Goal: Transaction & Acquisition: Obtain resource

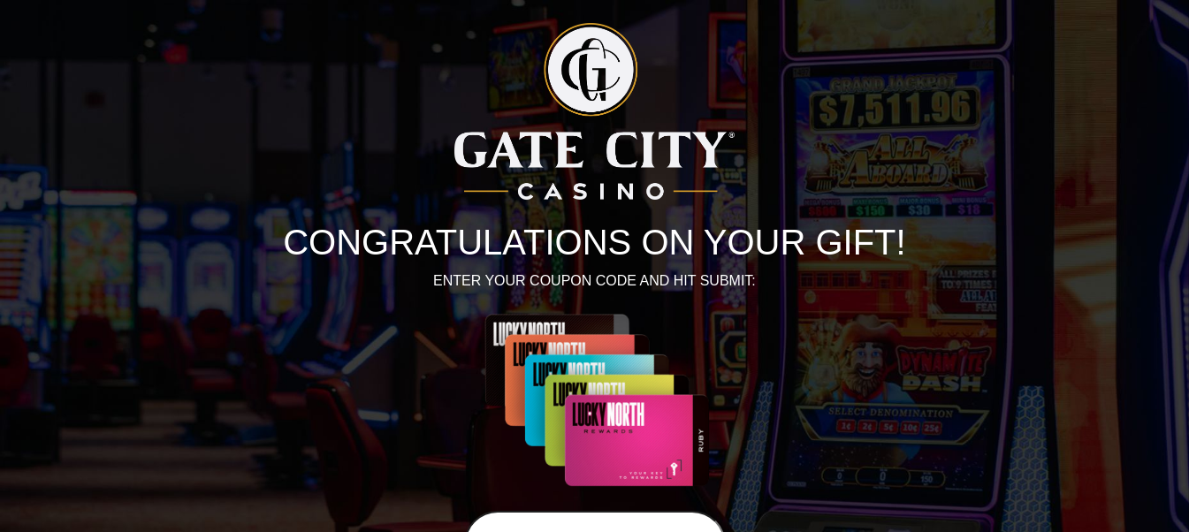
scroll to position [156, 0]
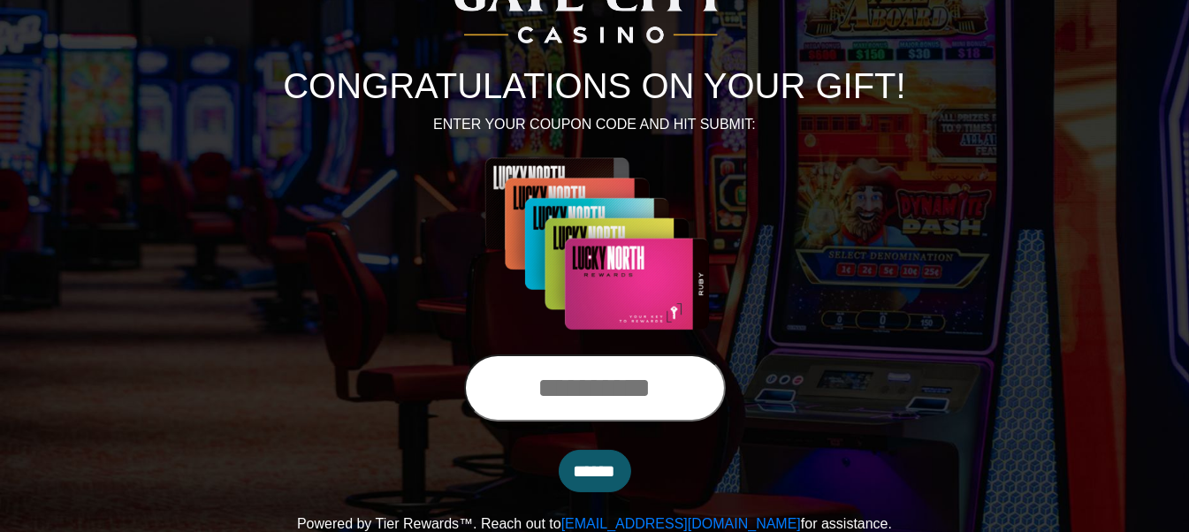
click at [672, 400] on input "text" at bounding box center [595, 387] width 262 height 67
type input "**********"
click at [620, 450] on input "******" at bounding box center [595, 471] width 72 height 42
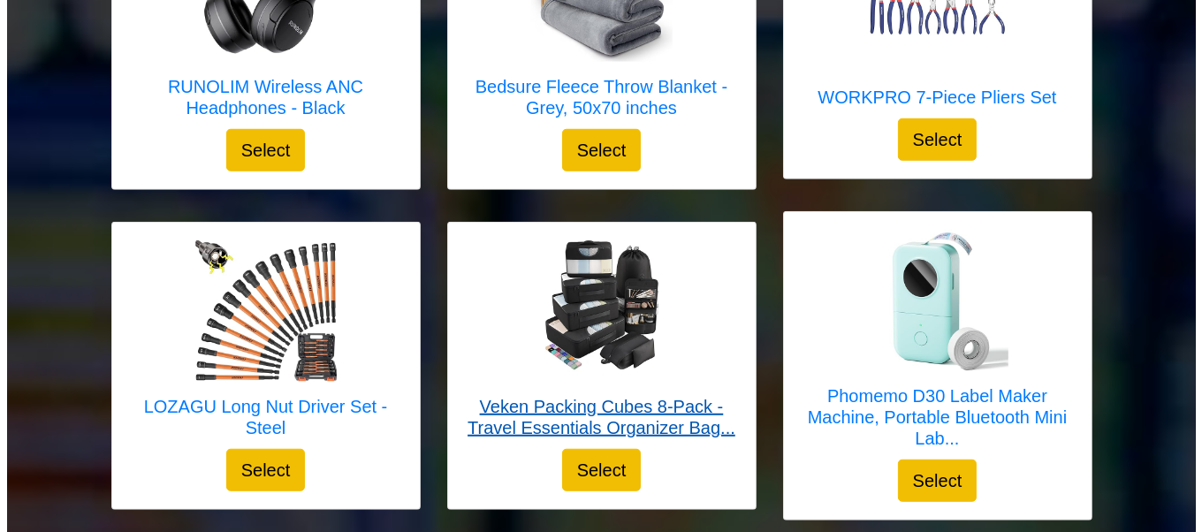
scroll to position [1697, 0]
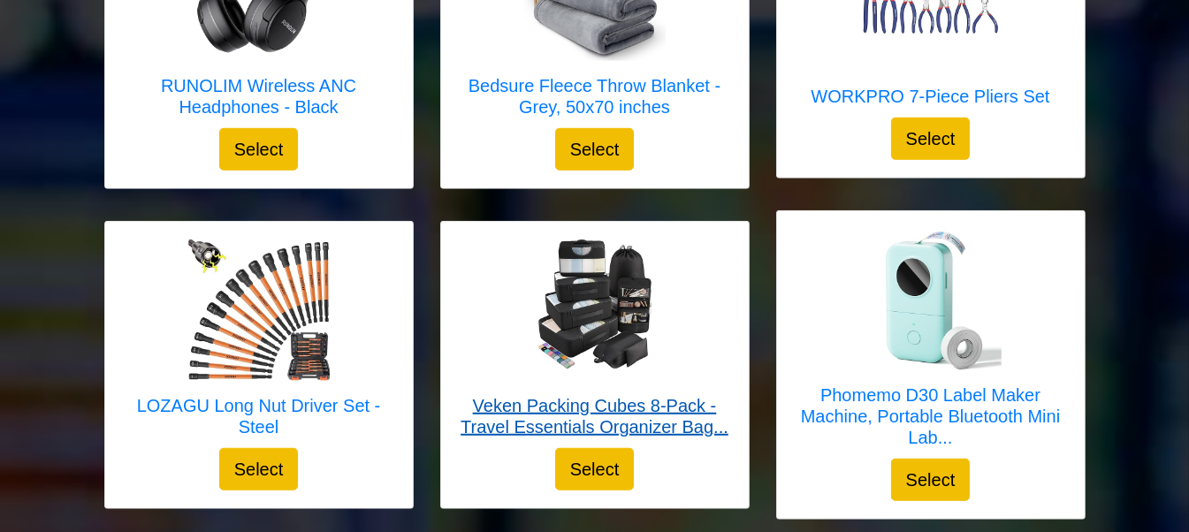
click at [577, 397] on h5 "Veken Packing Cubes 8-Pack - Travel Essentials Organizer Bag..." at bounding box center [595, 416] width 272 height 42
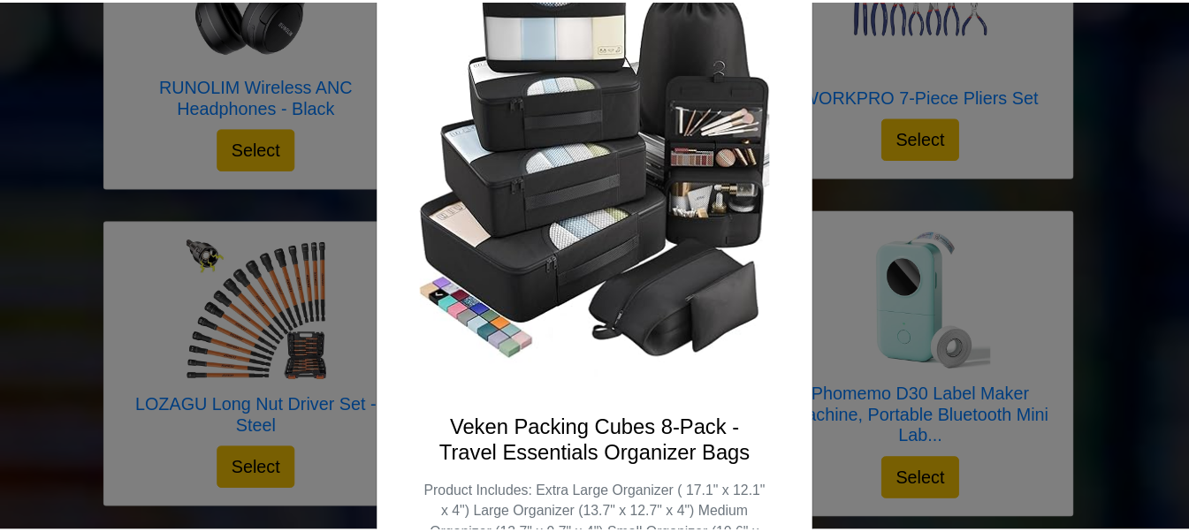
scroll to position [0, 0]
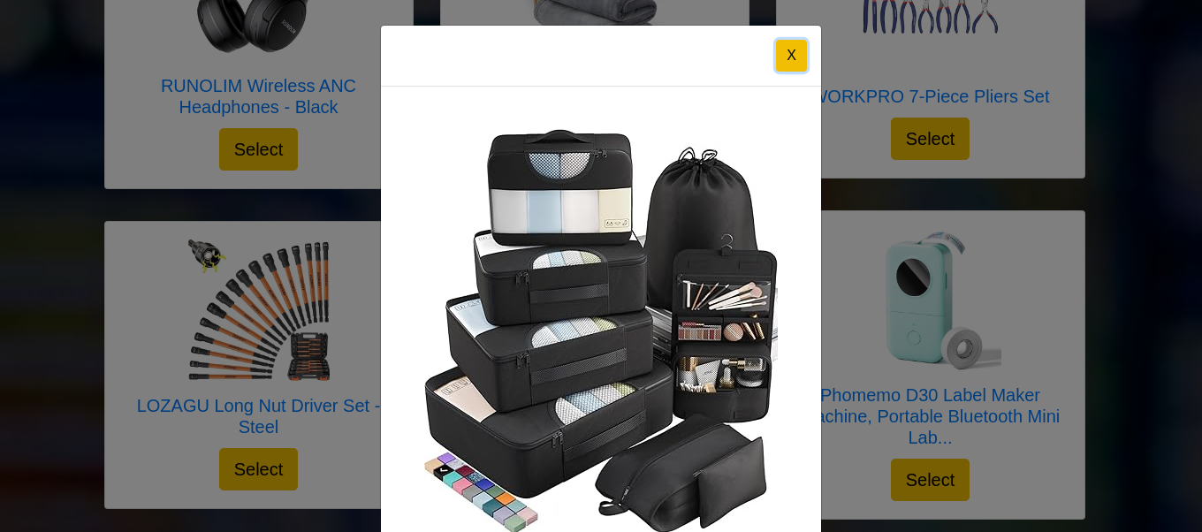
click at [787, 52] on button "X" at bounding box center [791, 56] width 31 height 32
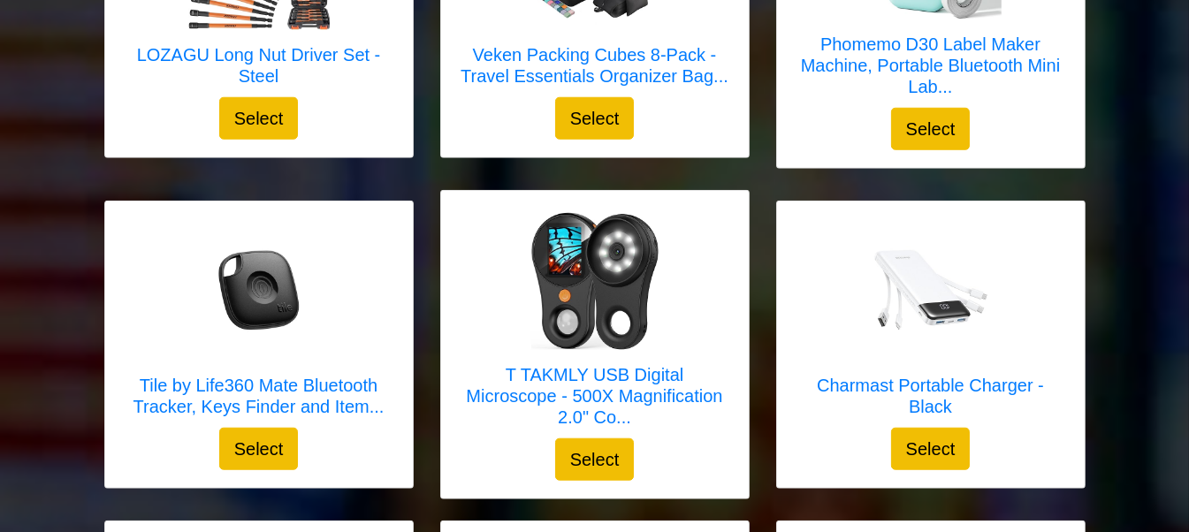
scroll to position [2050, 0]
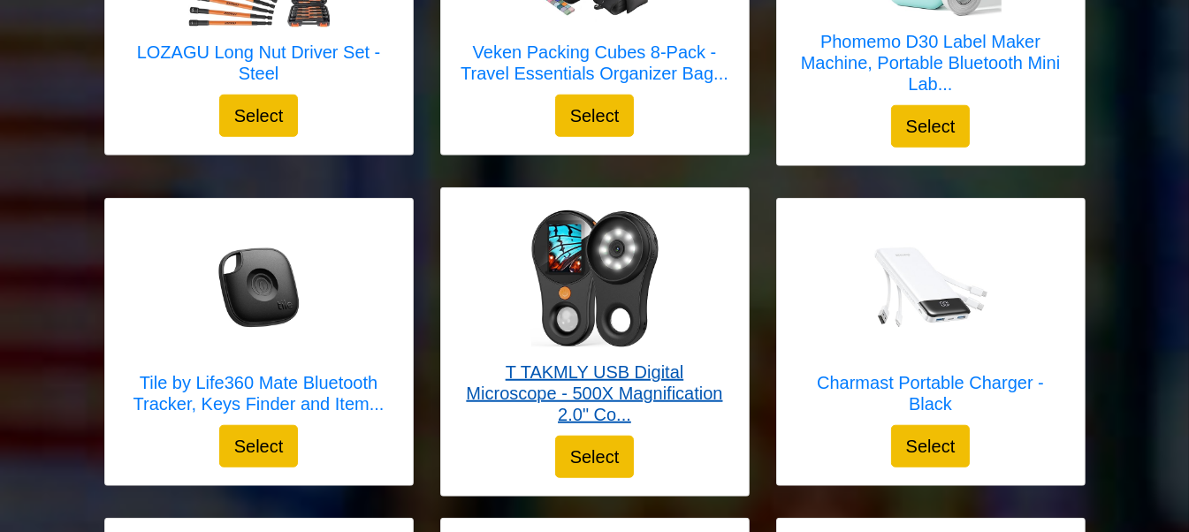
click at [699, 214] on div at bounding box center [595, 276] width 272 height 141
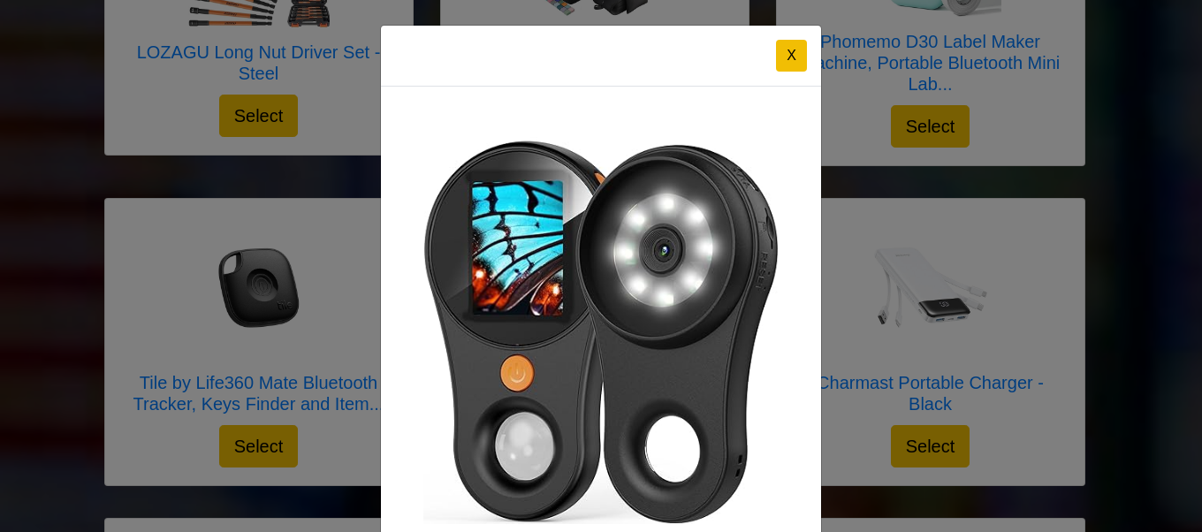
click at [167, 346] on div "X T TAKMLY USB Digital Microscope - 500X Magnification 2.0" Color Screen More d…" at bounding box center [601, 266] width 1202 height 532
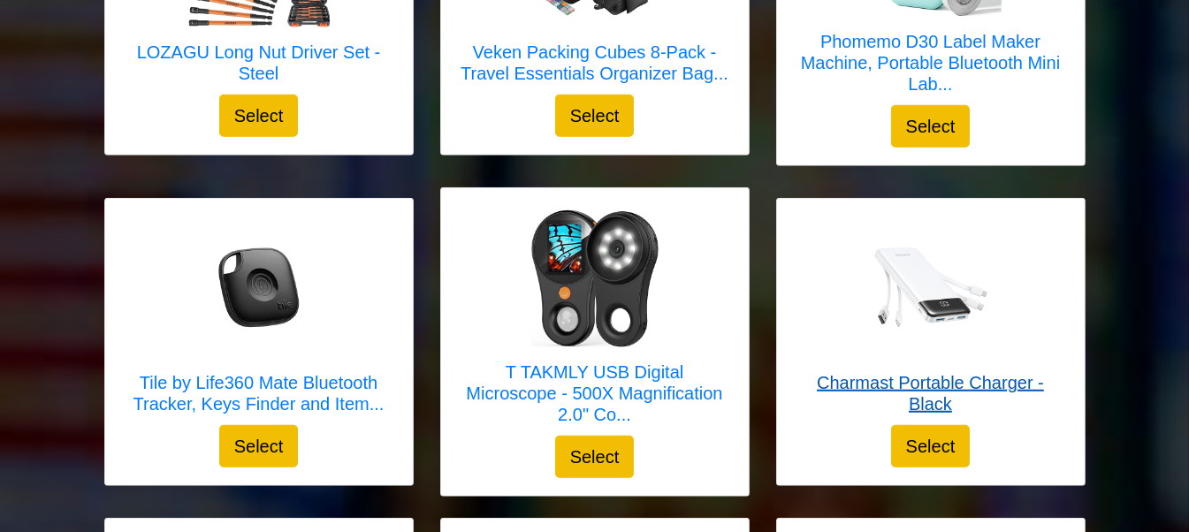
click at [975, 323] on img at bounding box center [930, 287] width 141 height 141
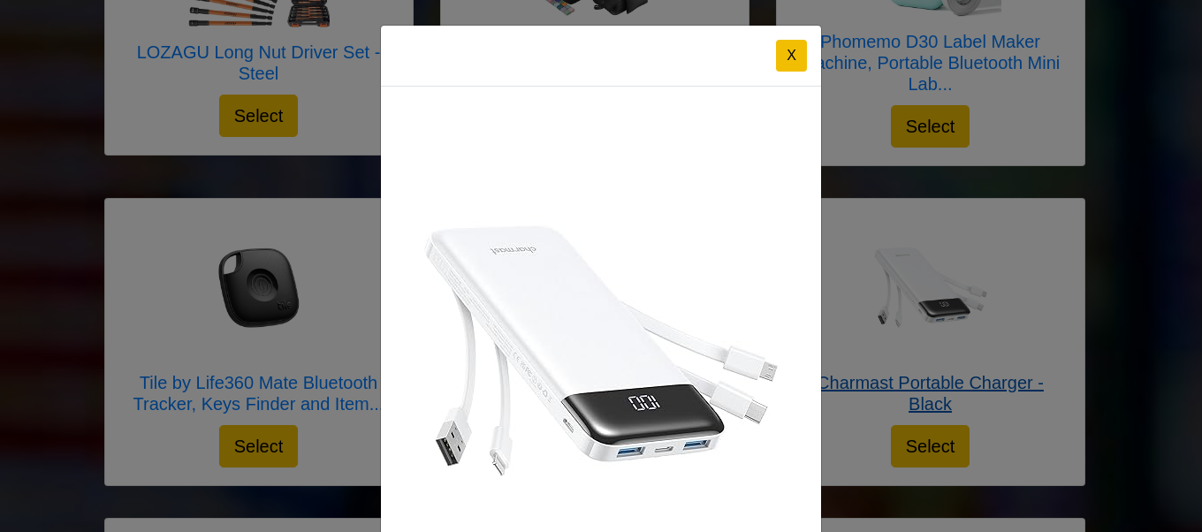
click at [975, 323] on div "X Charmast Portable Charger - Black Charmast portable charger Select" at bounding box center [601, 266] width 1202 height 532
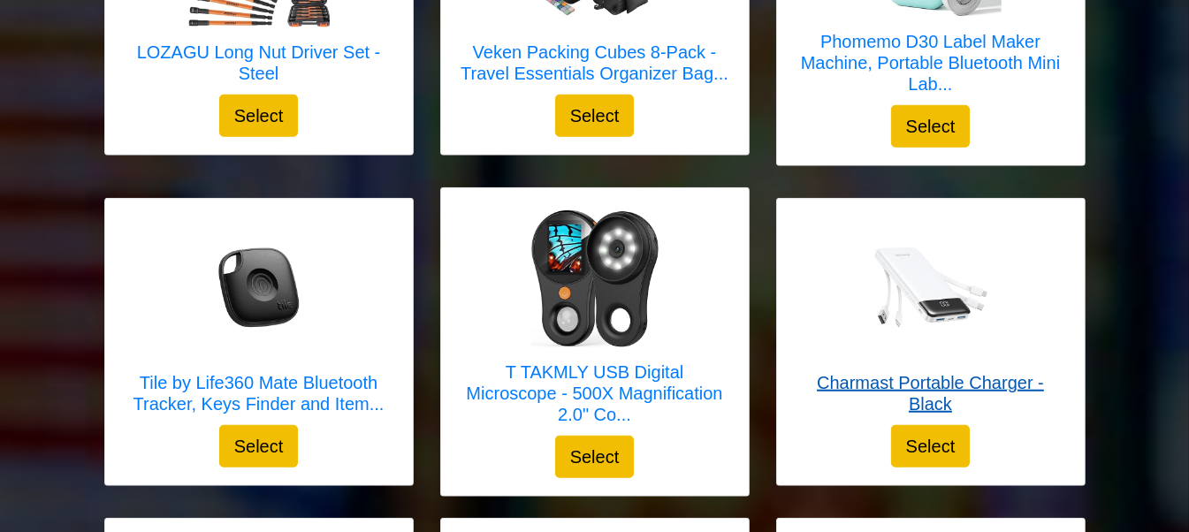
click at [975, 323] on img at bounding box center [930, 287] width 141 height 141
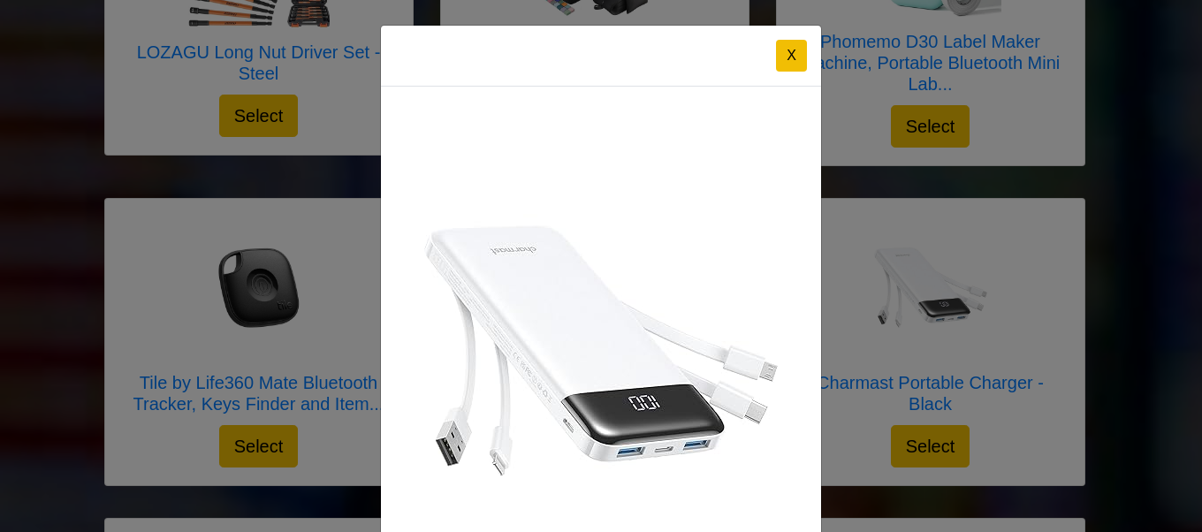
click at [990, 318] on div "X Charmast Portable Charger - Black Charmast portable charger Select" at bounding box center [601, 266] width 1202 height 532
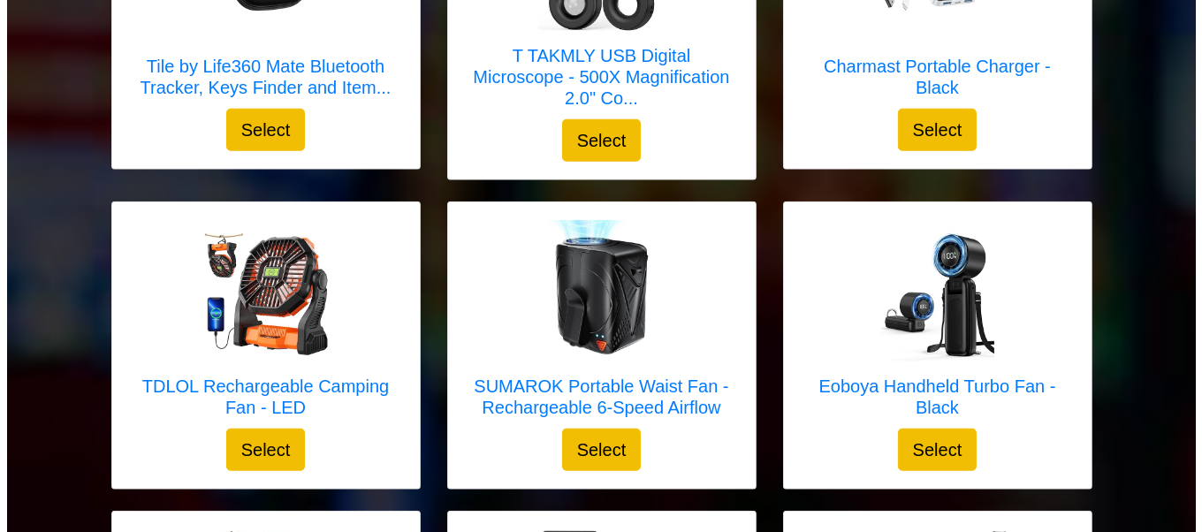
scroll to position [2368, 0]
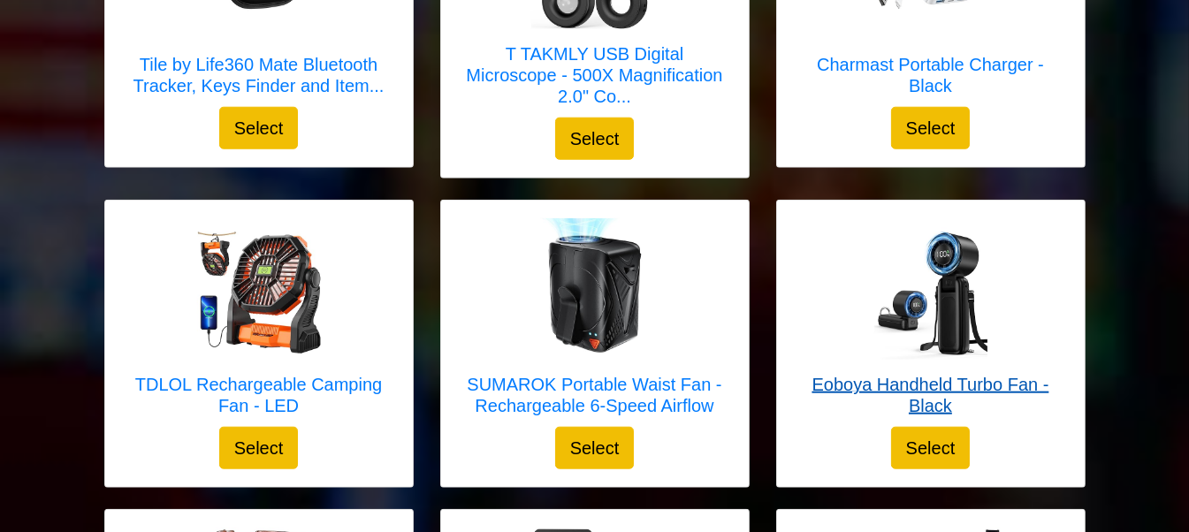
click at [990, 318] on img at bounding box center [930, 288] width 141 height 141
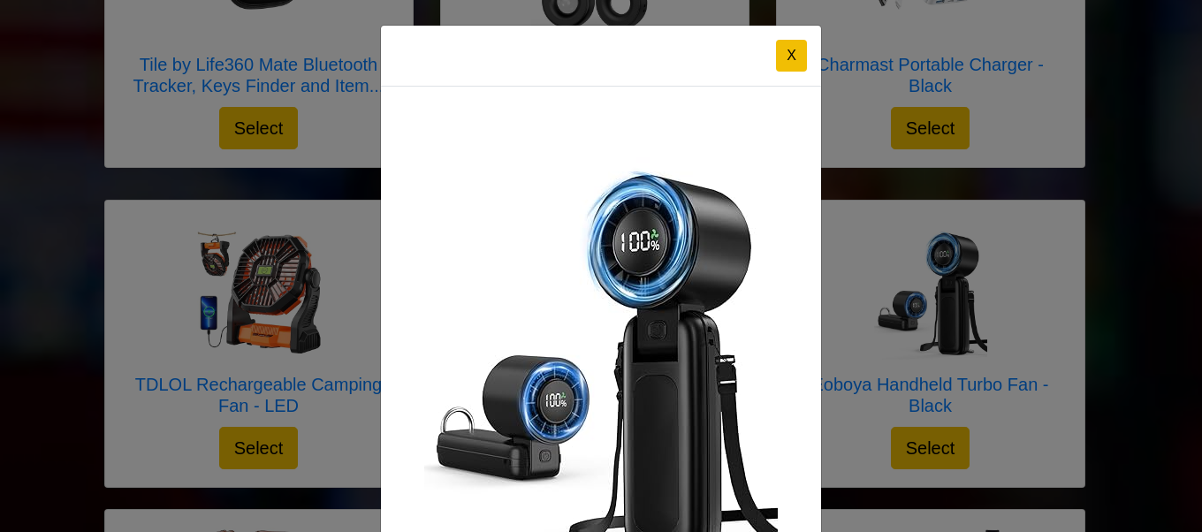
click at [1006, 318] on div "X Eoboya Handheld Turbo Fan - Black Select" at bounding box center [601, 266] width 1202 height 532
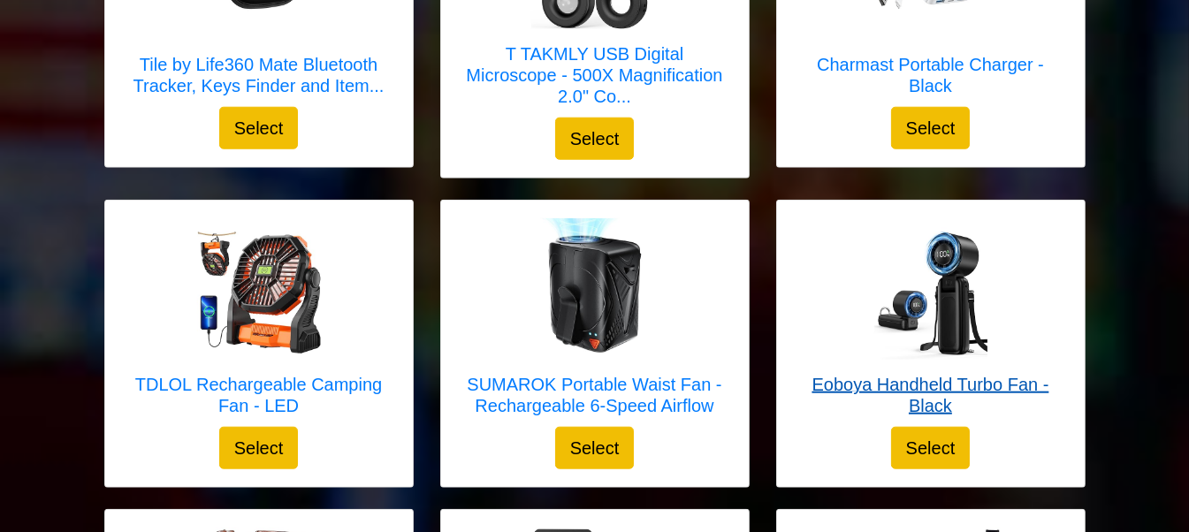
click at [943, 286] on img at bounding box center [930, 288] width 141 height 141
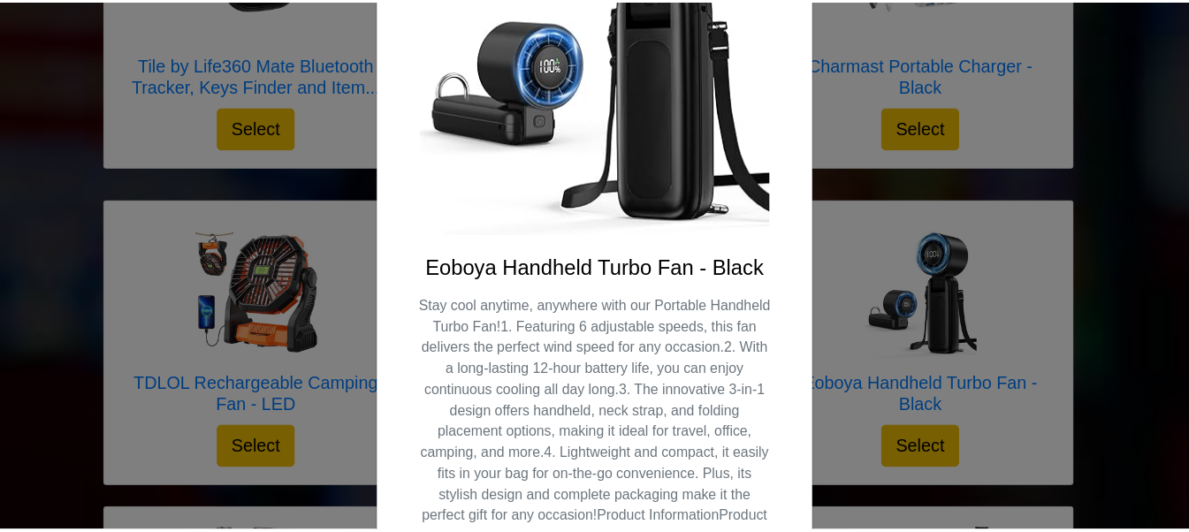
scroll to position [336, 0]
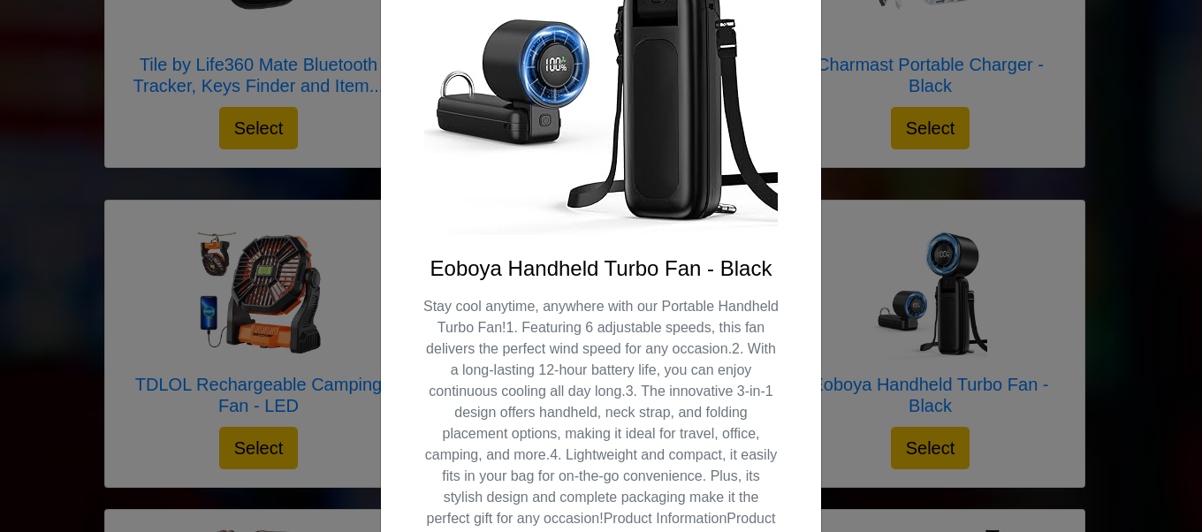
click at [828, 336] on div "X Eoboya Handheld Turbo Fan - Black Select" at bounding box center [601, 266] width 1202 height 532
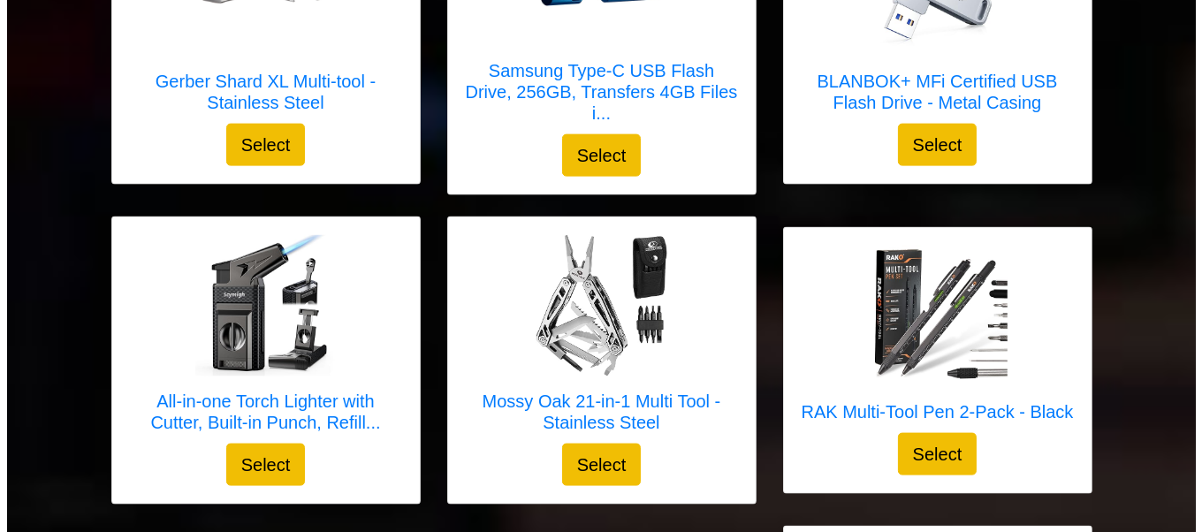
scroll to position [3303, 0]
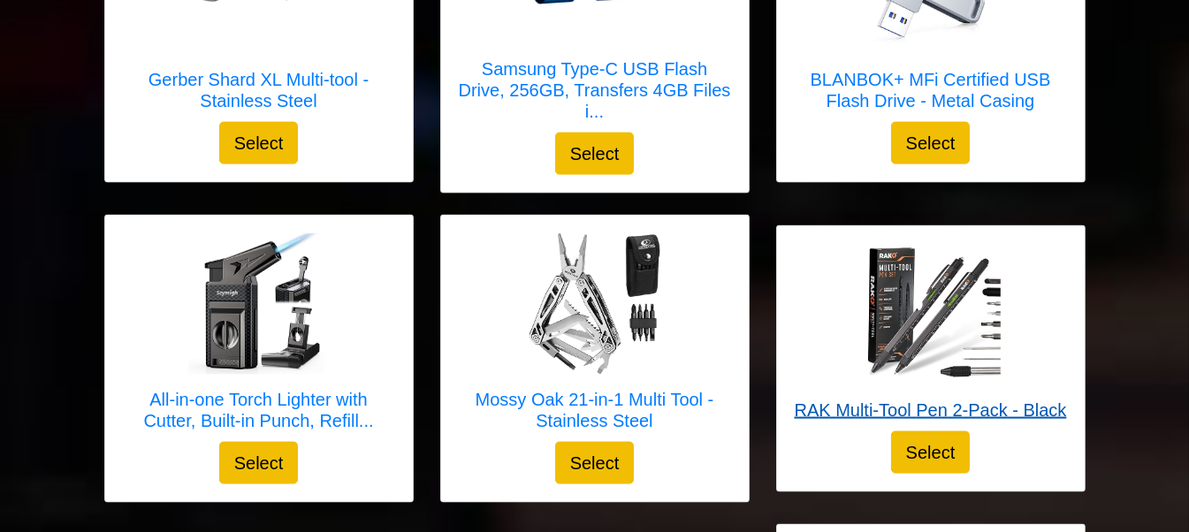
click at [920, 369] on img at bounding box center [929, 314] width 141 height 141
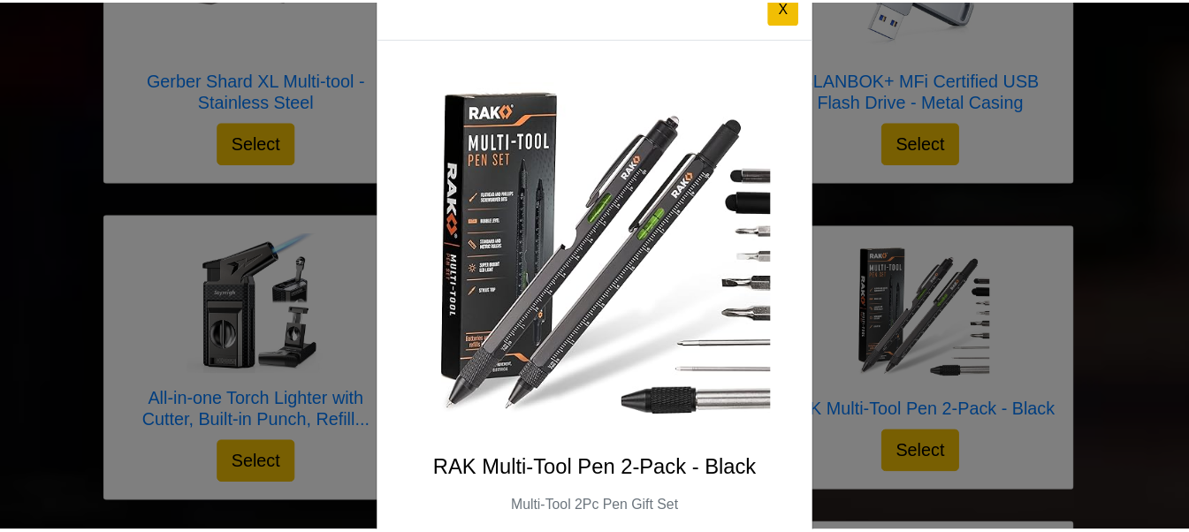
scroll to position [36, 0]
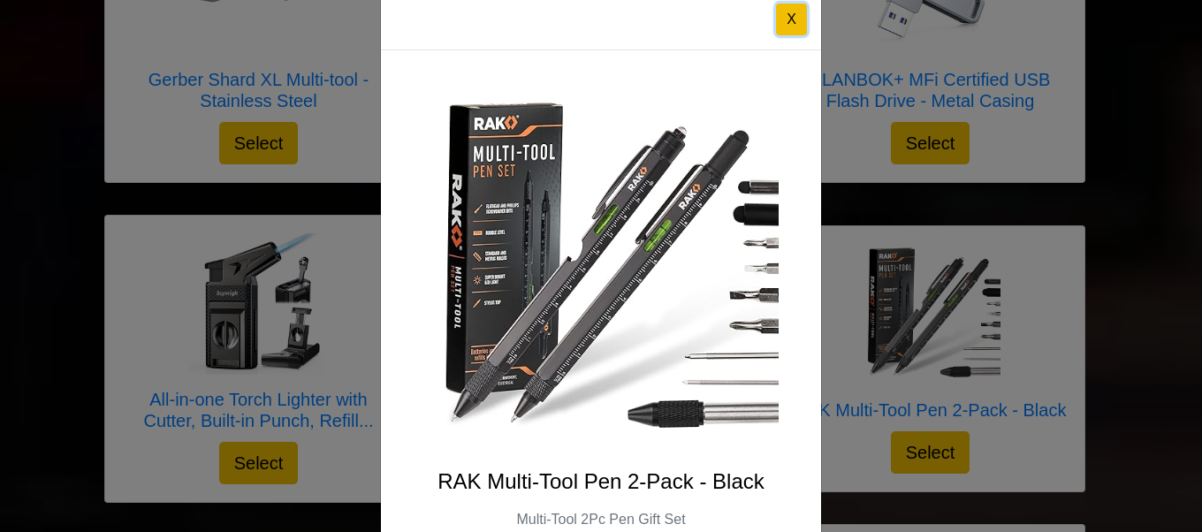
click at [779, 18] on button "X" at bounding box center [791, 20] width 31 height 32
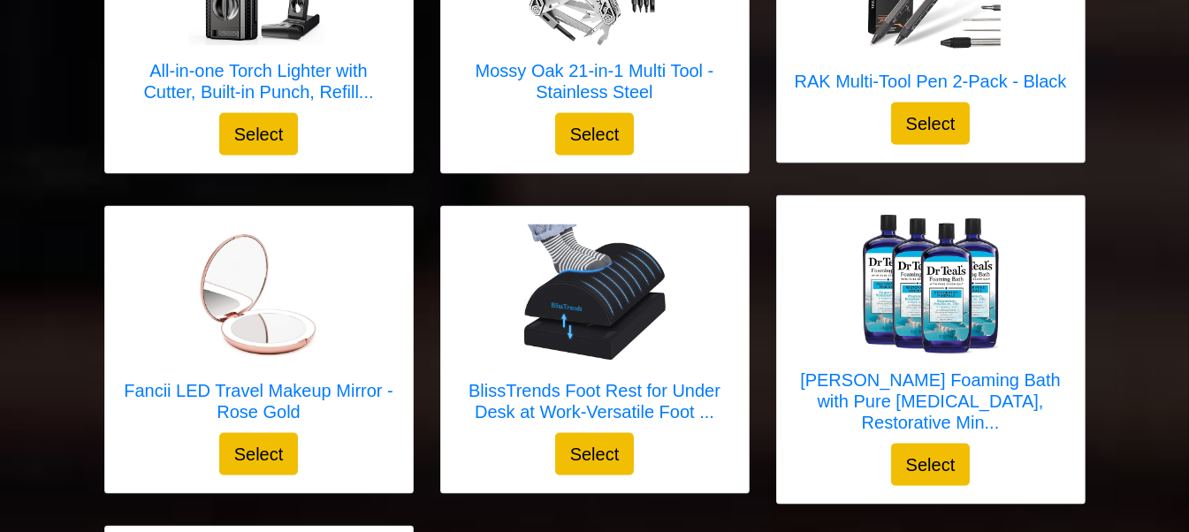
scroll to position [3639, 0]
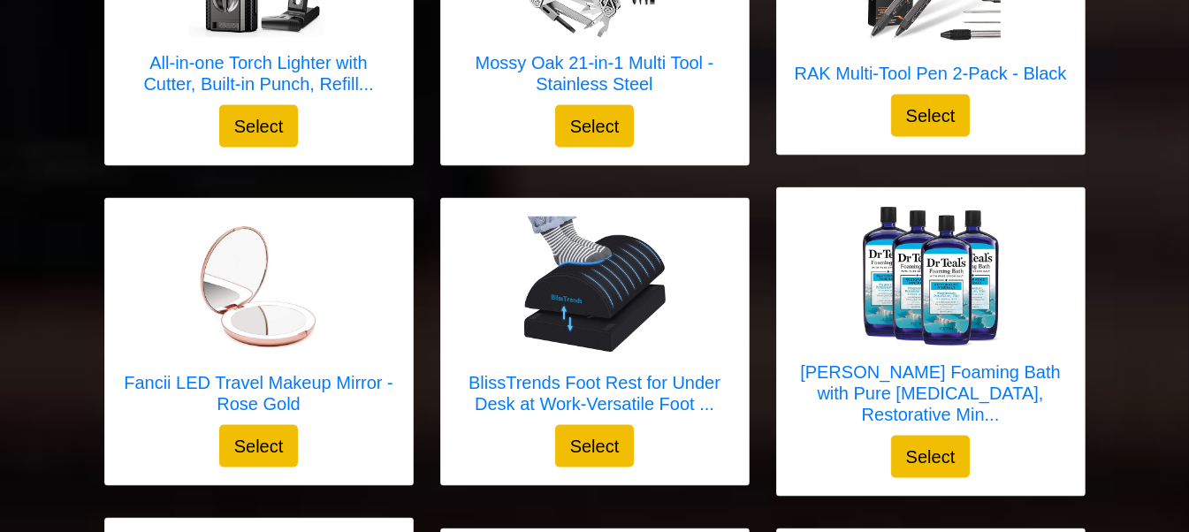
click at [528, 436] on div "BlissTrends Foot Rest for Under Desk at Work-Versatile Foot ... Select" at bounding box center [595, 342] width 308 height 286
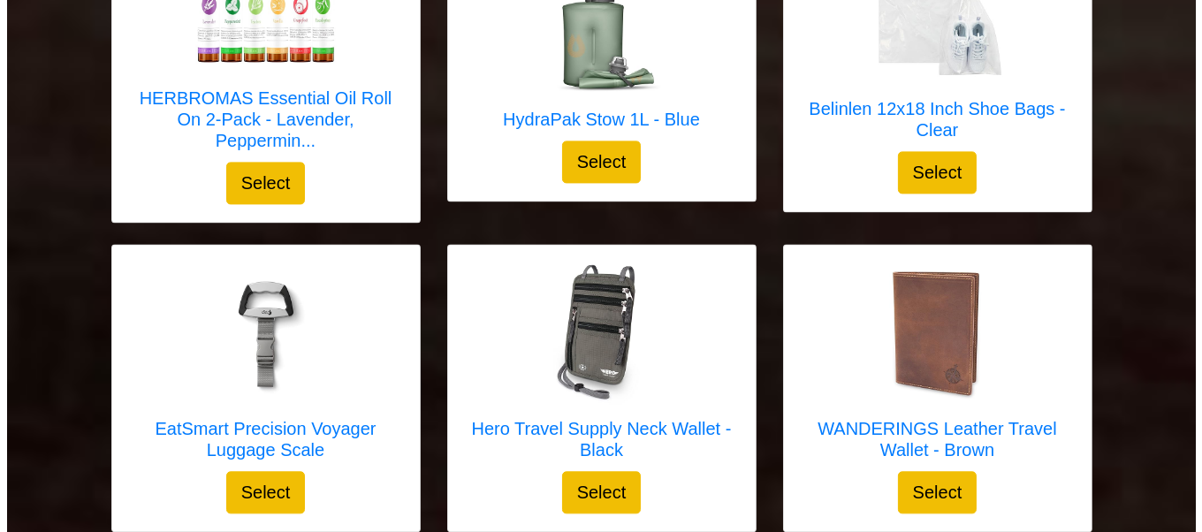
scroll to position [5217, 0]
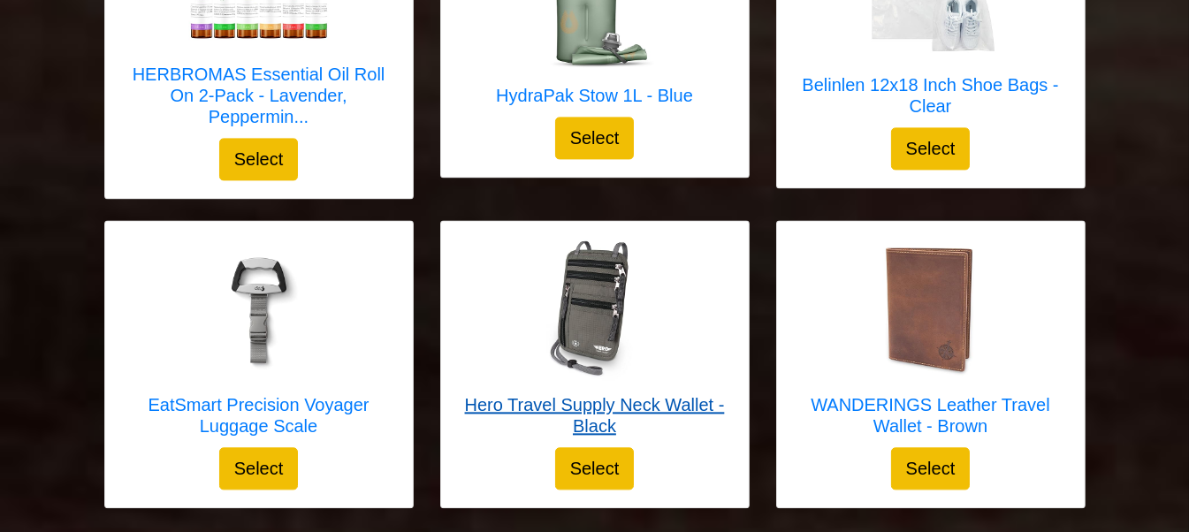
click at [587, 315] on img at bounding box center [594, 309] width 141 height 141
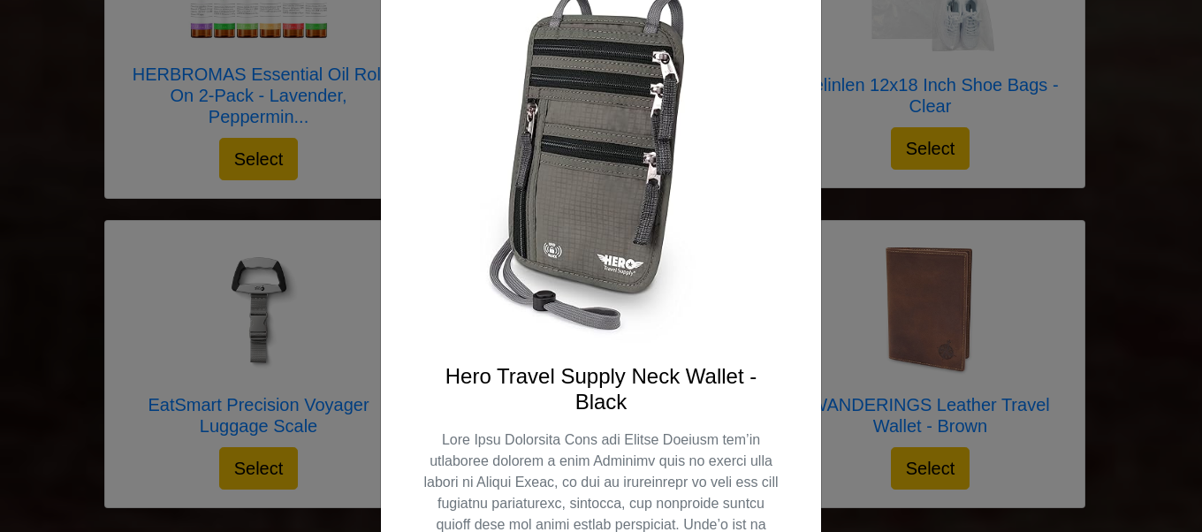
scroll to position [0, 0]
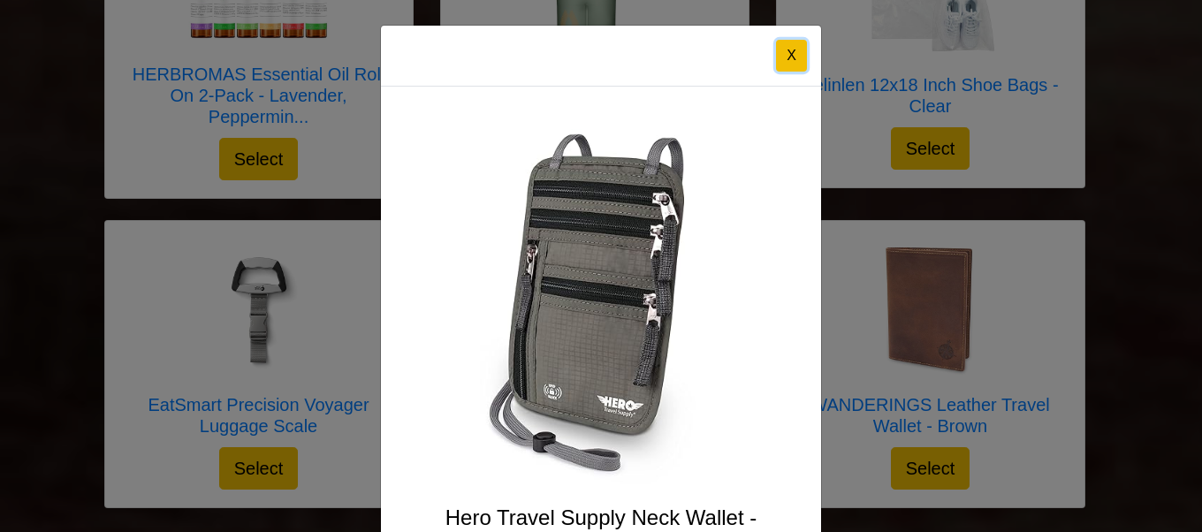
click at [776, 53] on button "X" at bounding box center [791, 56] width 31 height 32
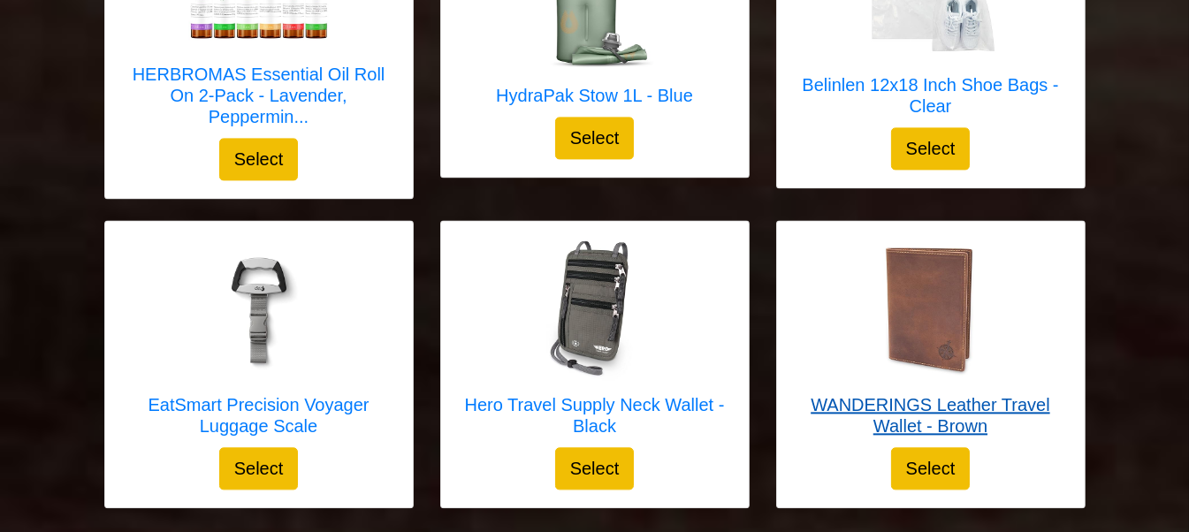
click at [939, 270] on img at bounding box center [930, 309] width 141 height 141
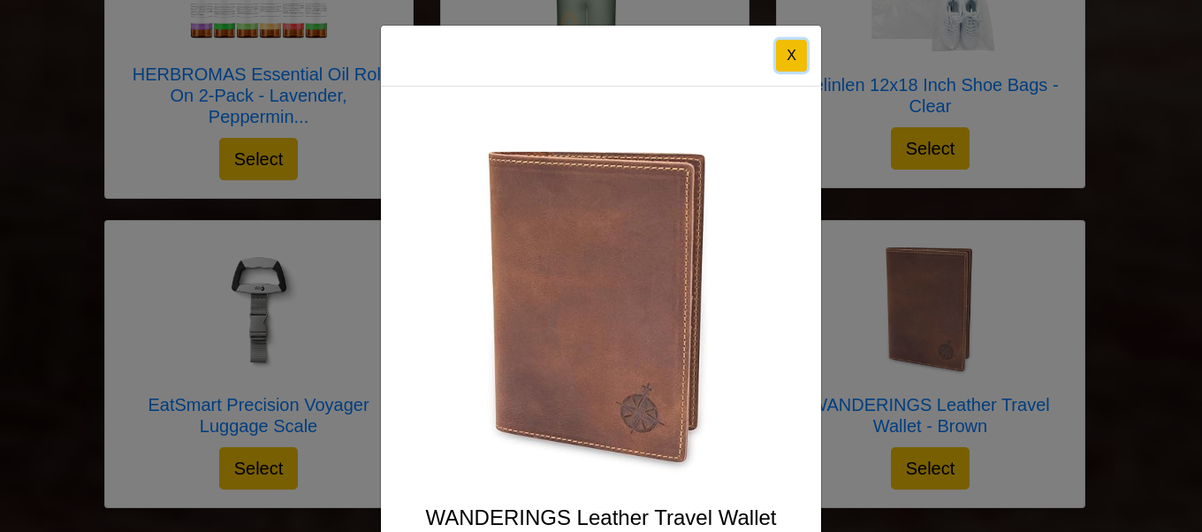
click at [788, 56] on button "X" at bounding box center [791, 56] width 31 height 32
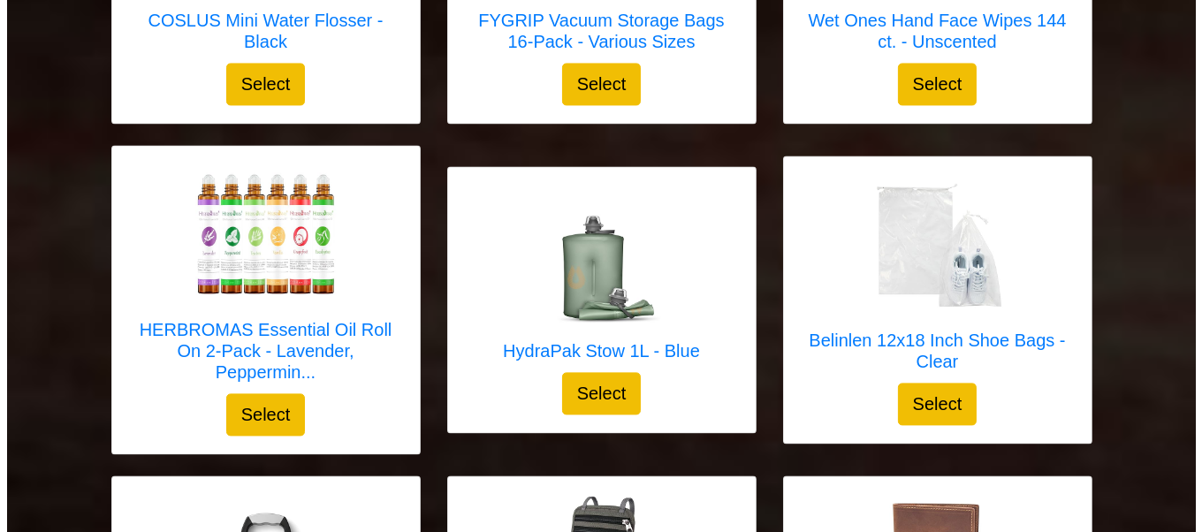
scroll to position [4960, 0]
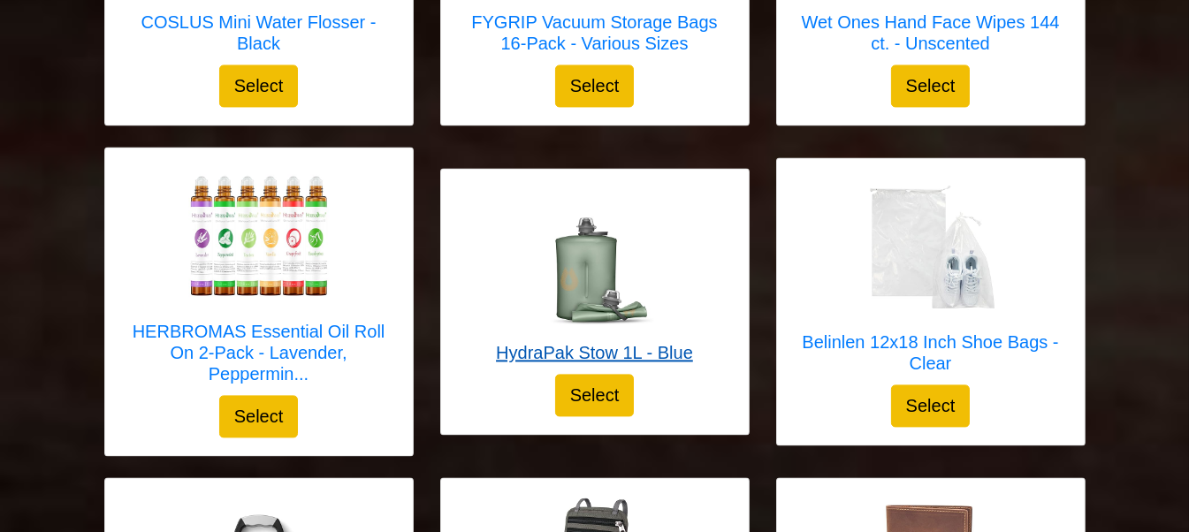
click at [585, 234] on img at bounding box center [593, 256] width 141 height 141
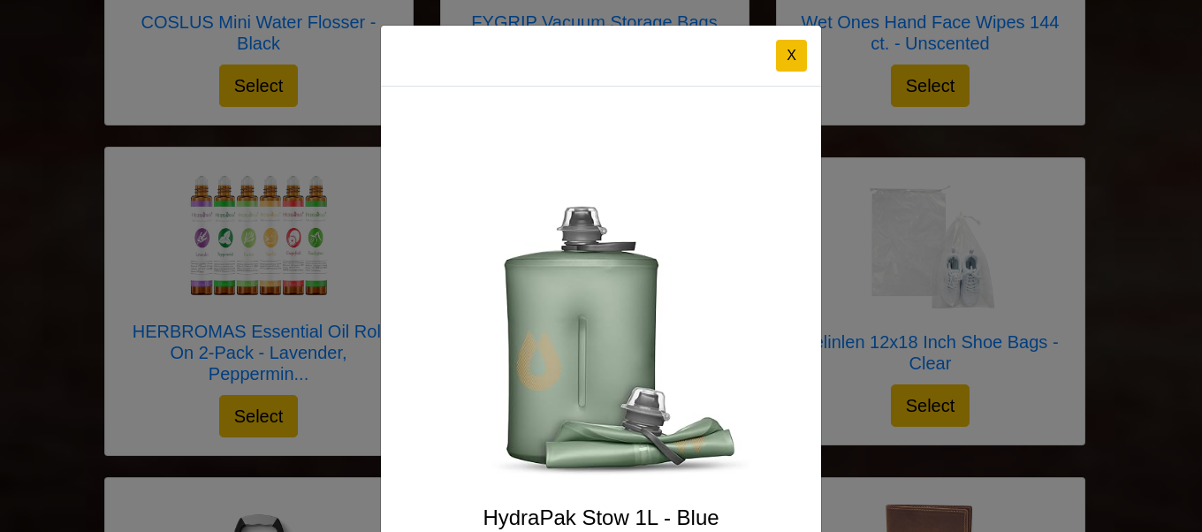
scroll to position [334, 0]
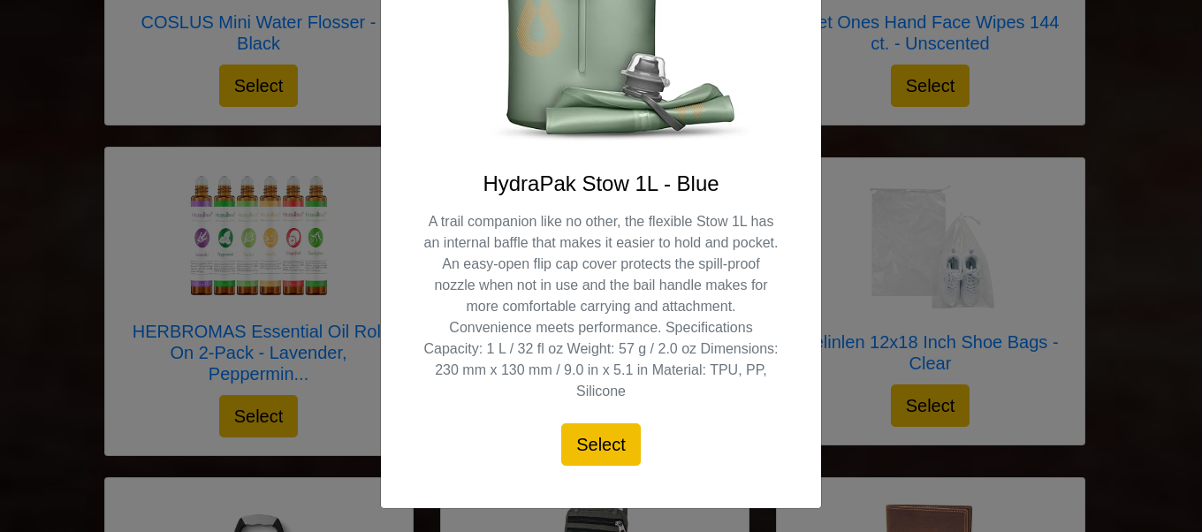
drag, startPoint x: 585, startPoint y: 234, endPoint x: 585, endPoint y: 244, distance: 9.7
click at [585, 244] on p "A trail companion like no other, the flexible Stow 1L has an internal baffle th…" at bounding box center [600, 306] width 355 height 191
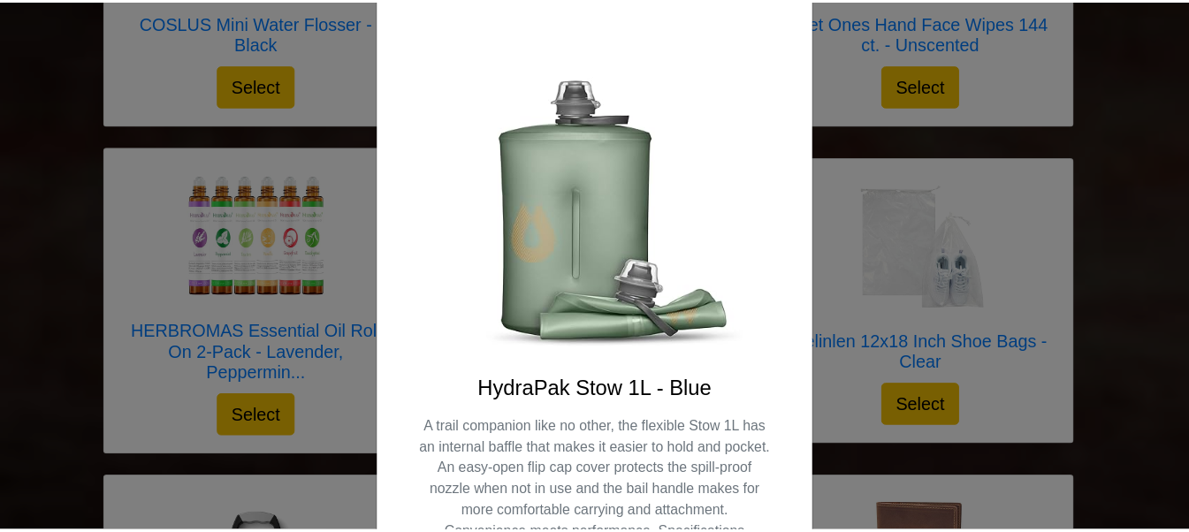
scroll to position [0, 0]
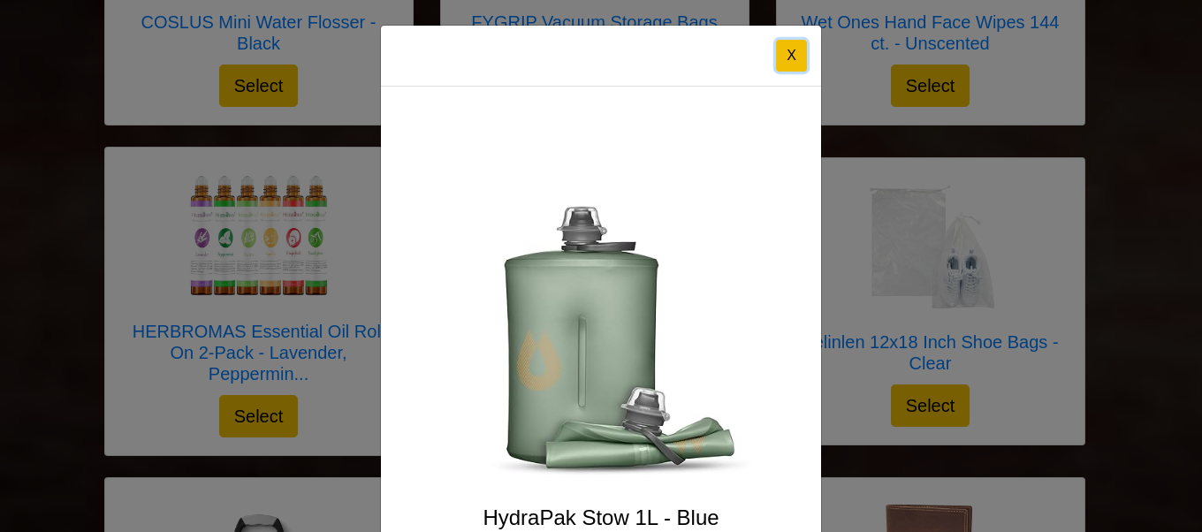
click at [779, 49] on button "X" at bounding box center [791, 56] width 31 height 32
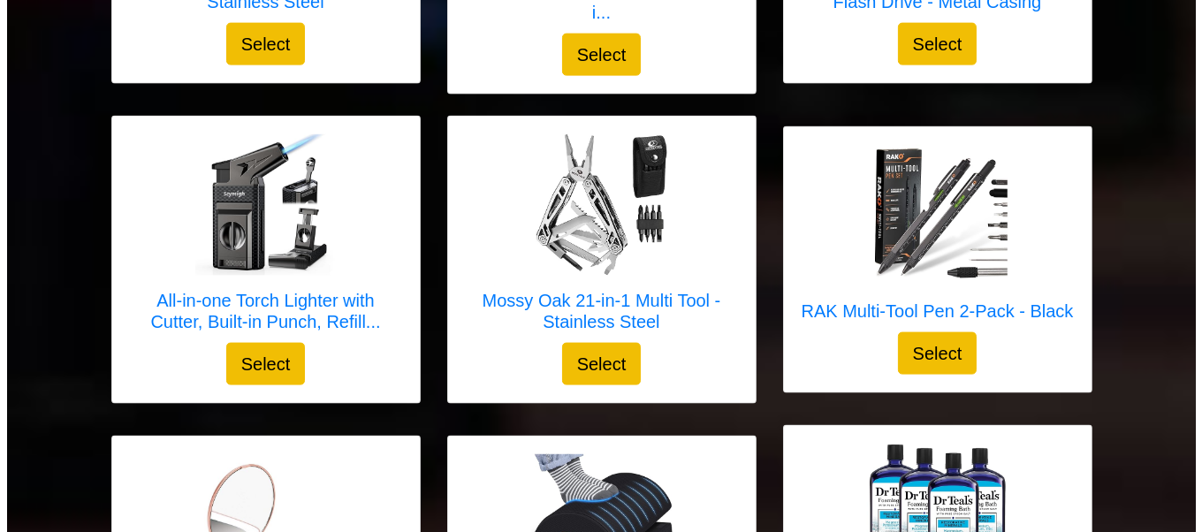
scroll to position [3397, 0]
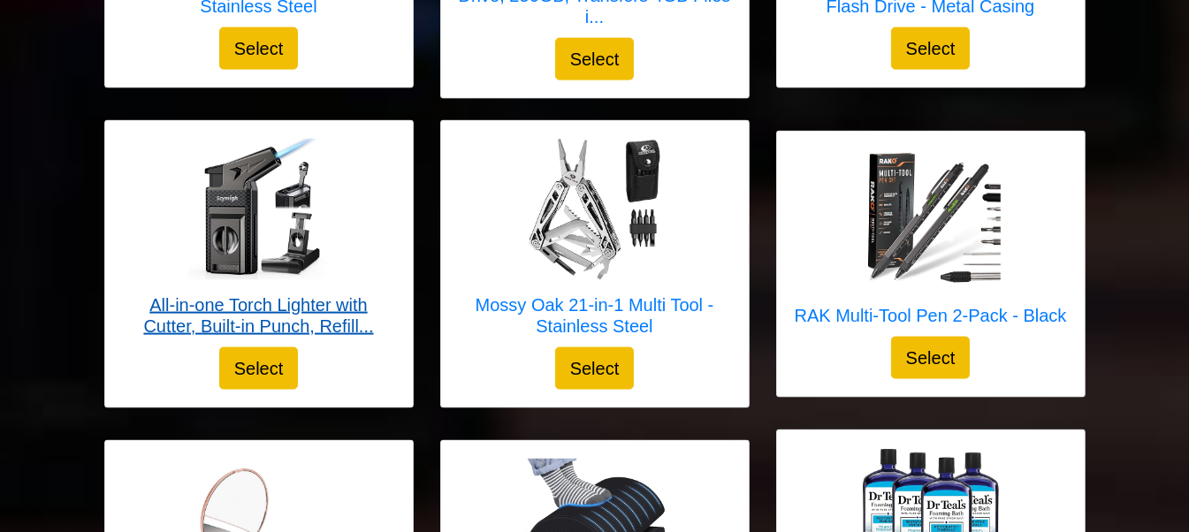
click at [262, 294] on h5 "All-in-one Torch Lighter with Cutter, Built-in Punch, Refill..." at bounding box center [259, 315] width 272 height 42
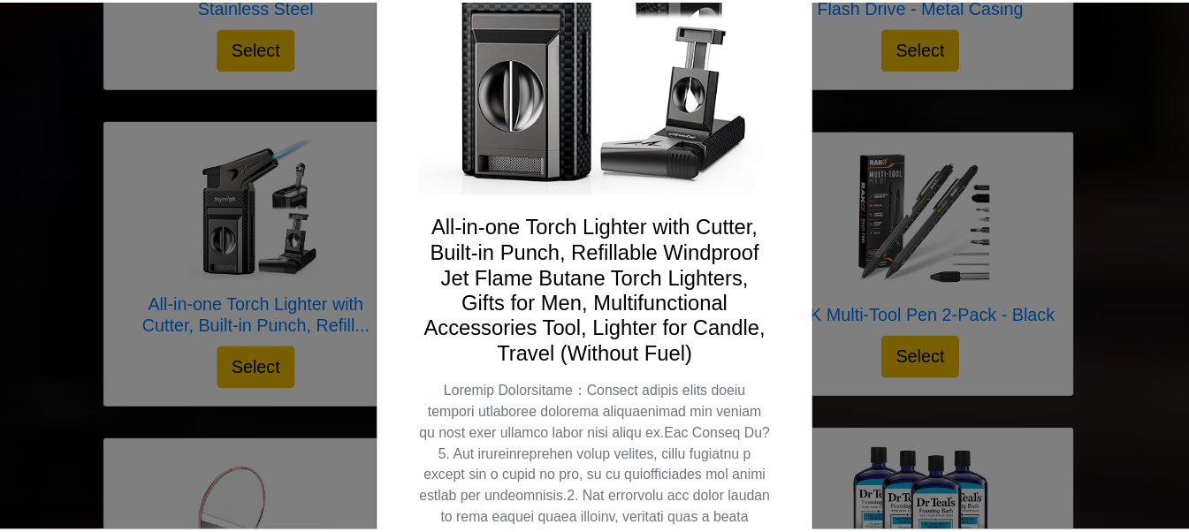
scroll to position [0, 0]
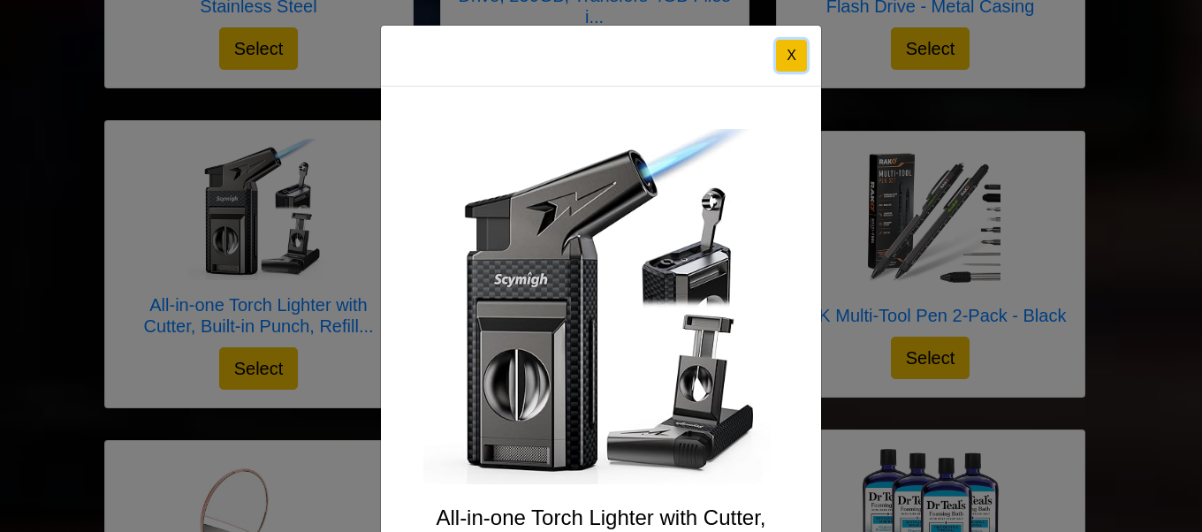
click at [778, 41] on button "X" at bounding box center [791, 56] width 31 height 32
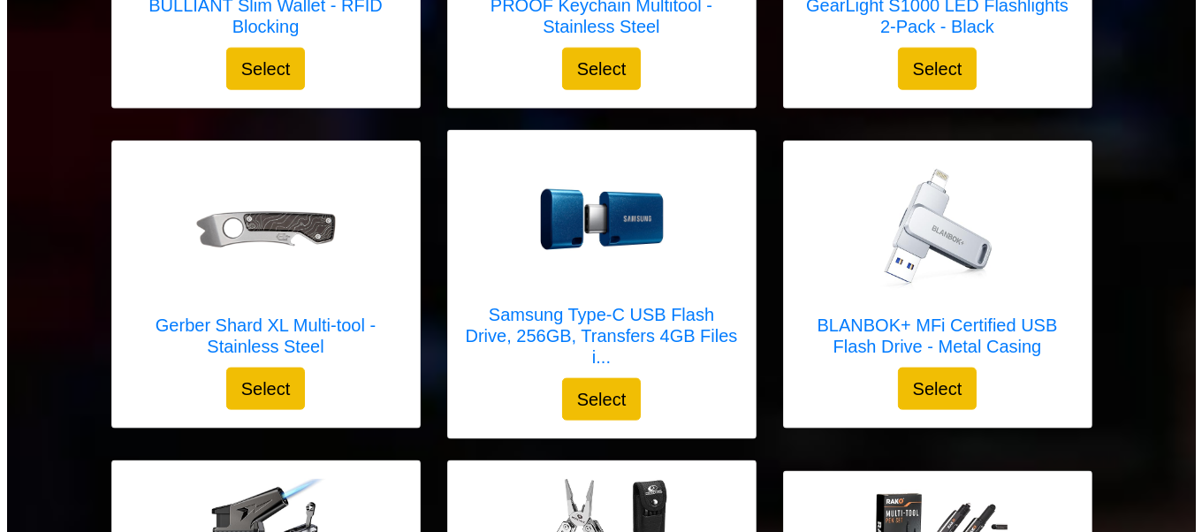
scroll to position [3057, 0]
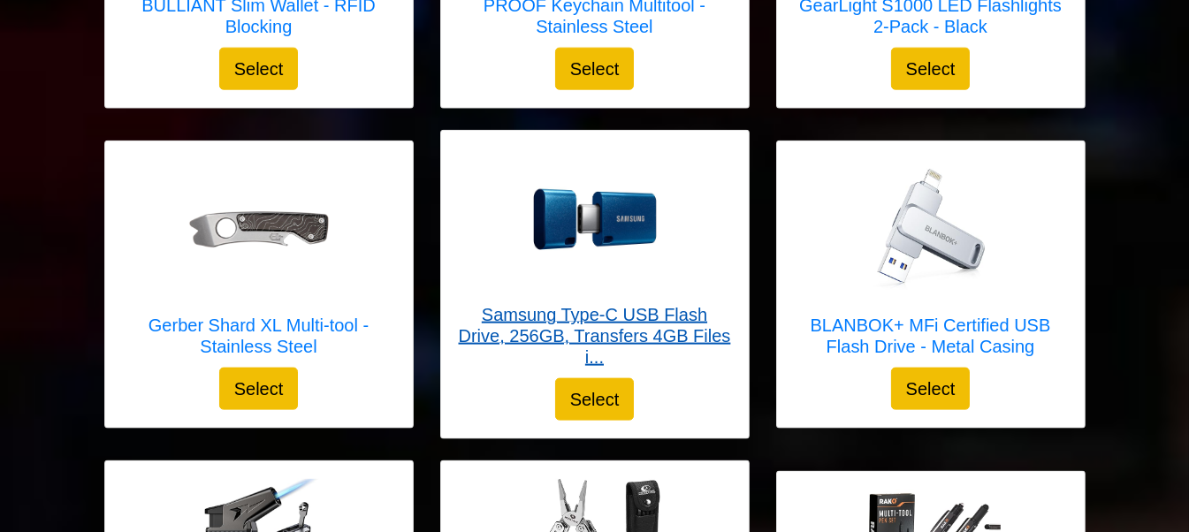
click at [621, 334] on h5 "Samsung Type-C USB Flash Drive, 256GB, Transfers 4GB Files i..." at bounding box center [595, 336] width 272 height 64
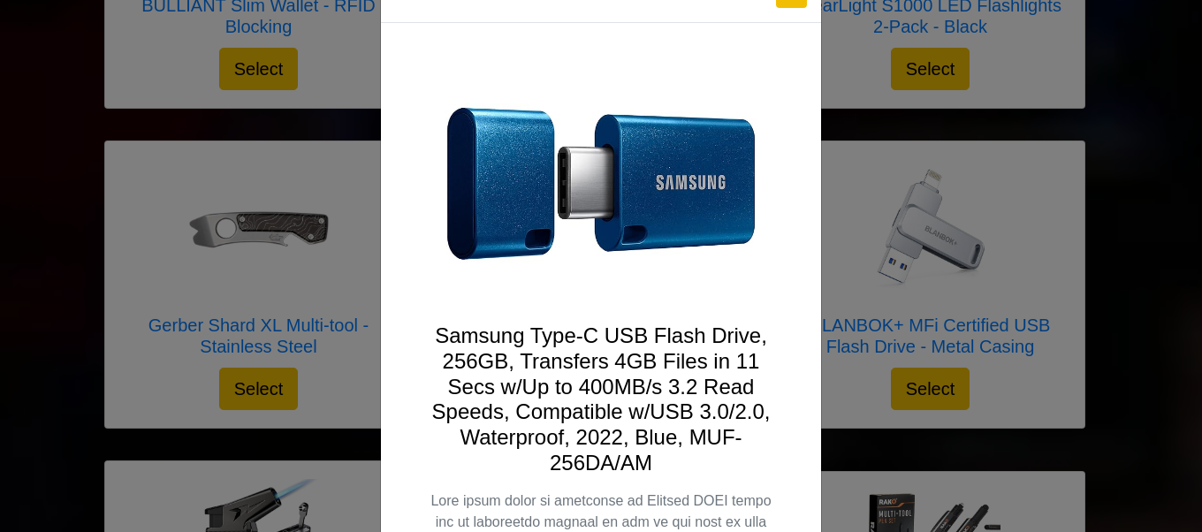
scroll to position [0, 0]
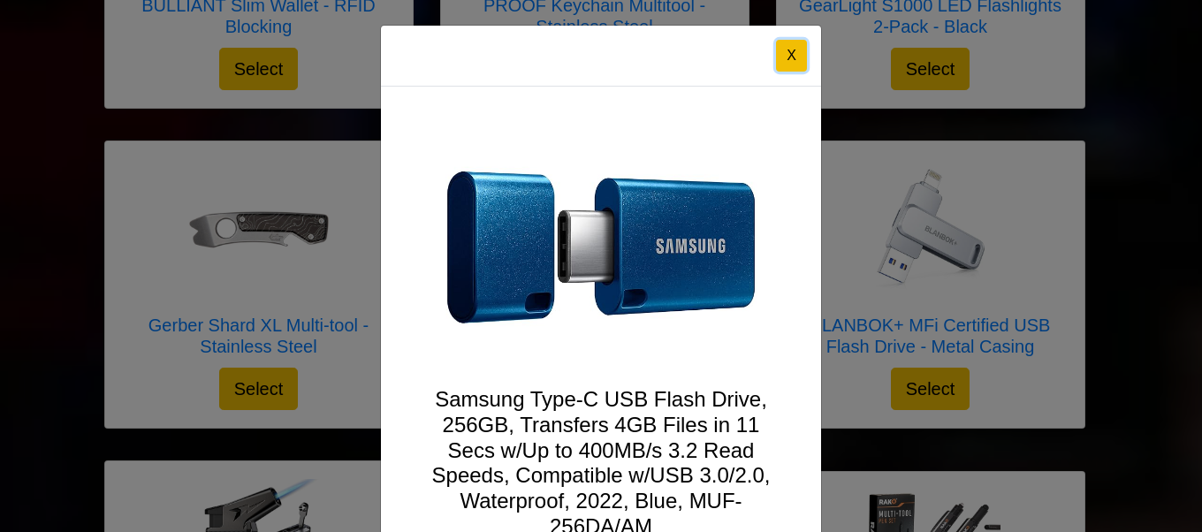
click at [781, 56] on button "X" at bounding box center [791, 56] width 31 height 32
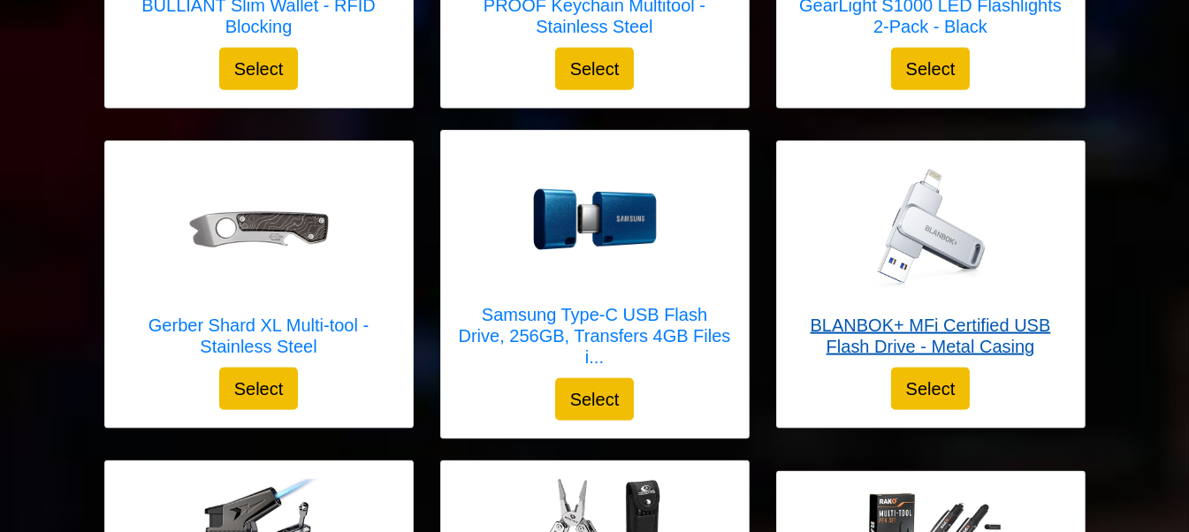
click at [908, 319] on h5 "BLANBOK+ MFi Certified USB Flash Drive - Metal Casing" at bounding box center [930, 336] width 272 height 42
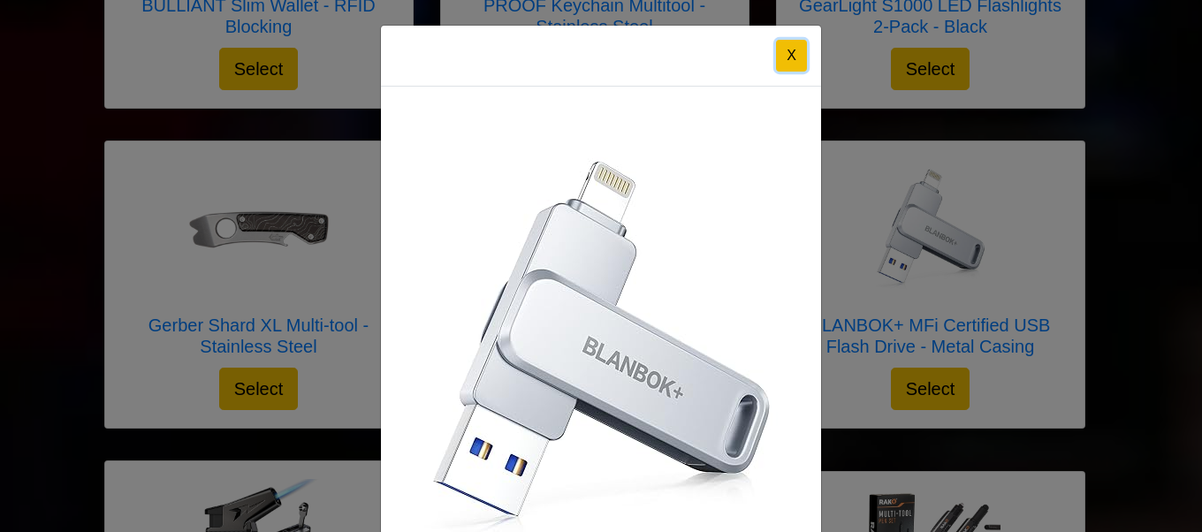
click at [786, 53] on button "X" at bounding box center [791, 56] width 31 height 32
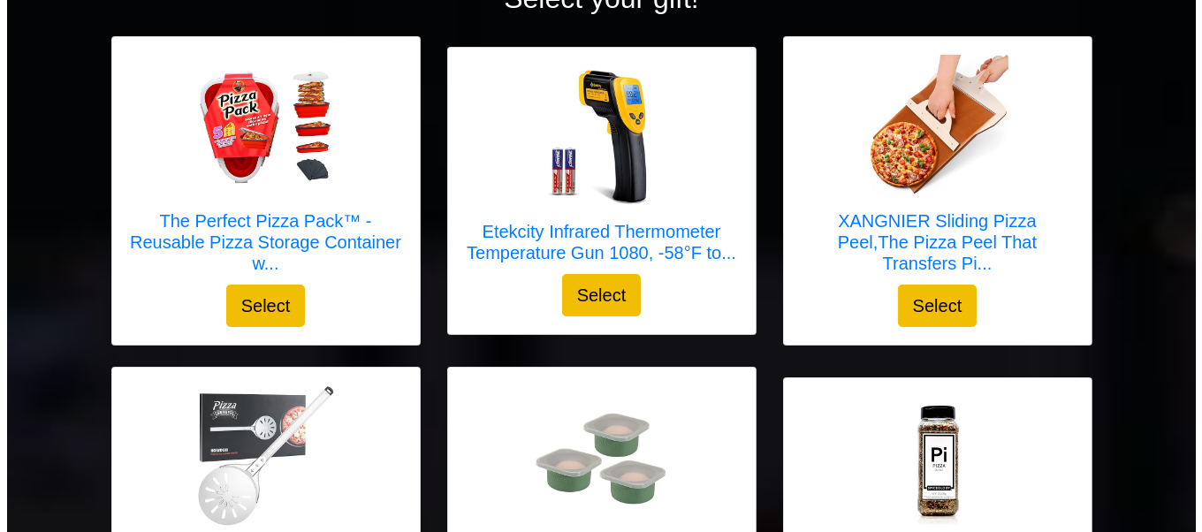
scroll to position [252, 0]
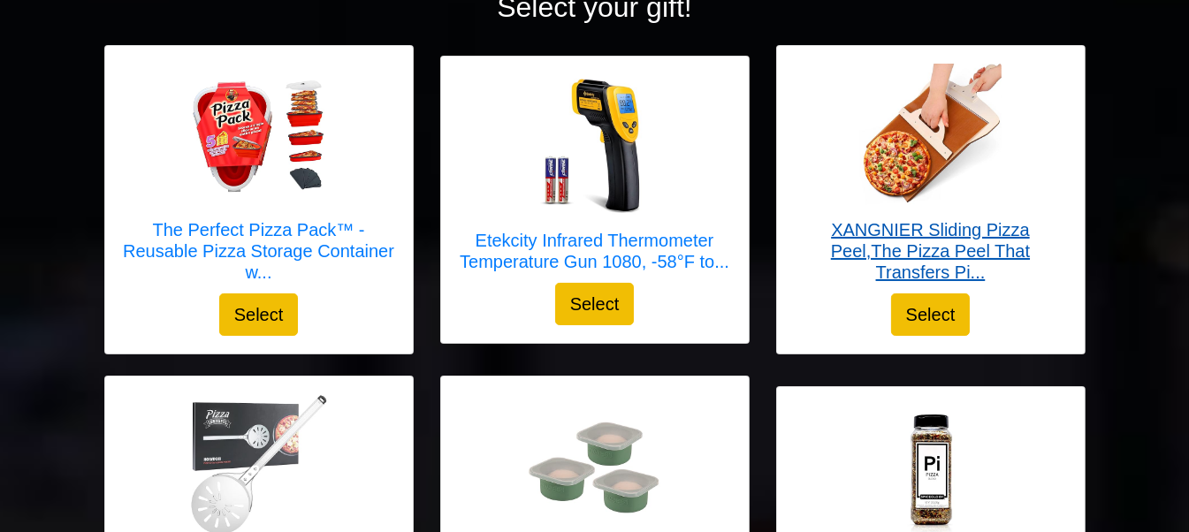
click at [969, 252] on h5 "XANGNIER Sliding Pizza Peel,The Pizza Peel That Transfers Pi..." at bounding box center [930, 251] width 272 height 64
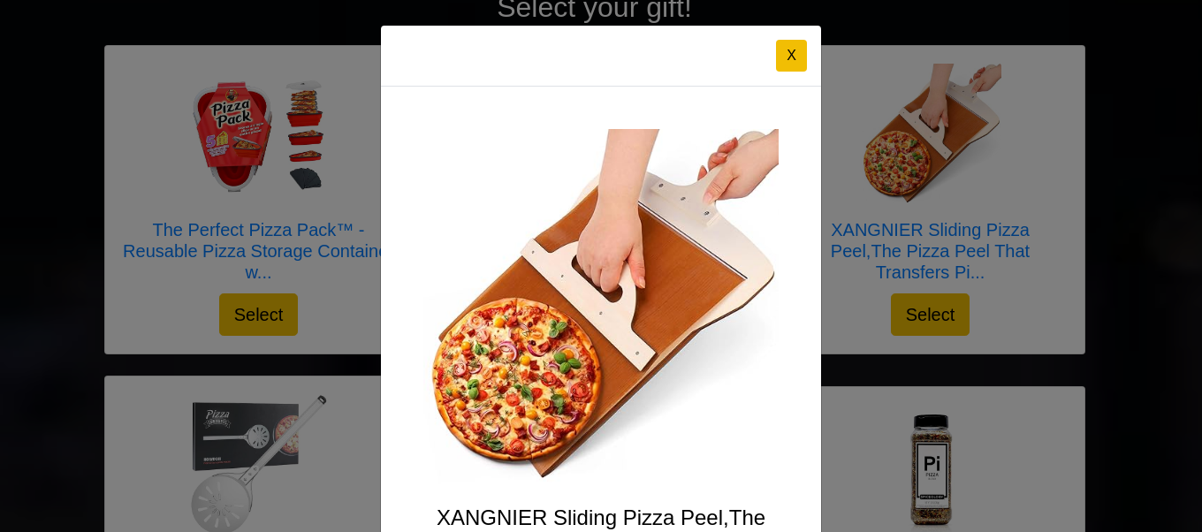
click at [595, 459] on img at bounding box center [600, 306] width 355 height 355
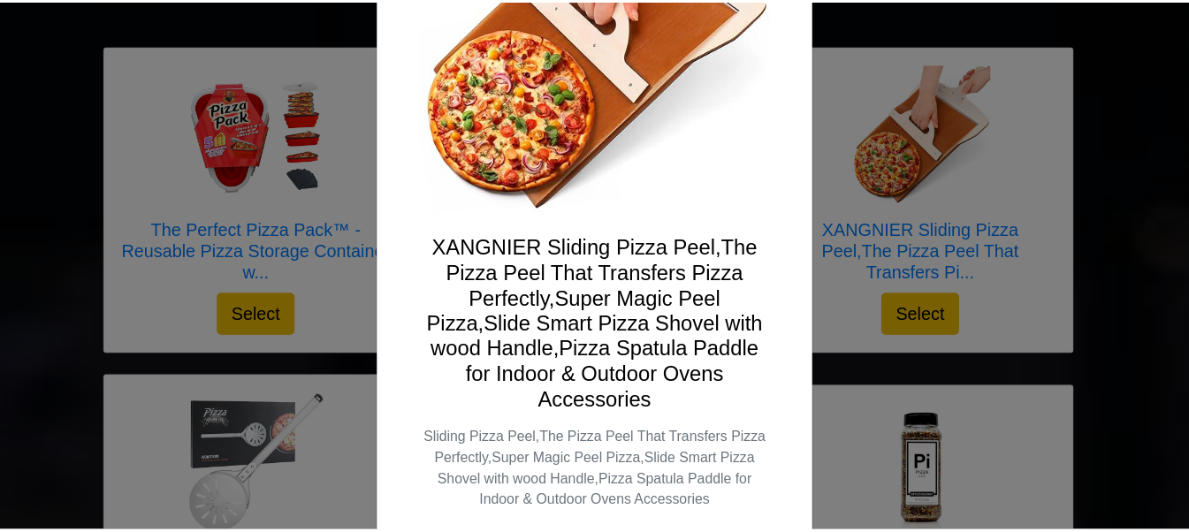
scroll to position [272, 0]
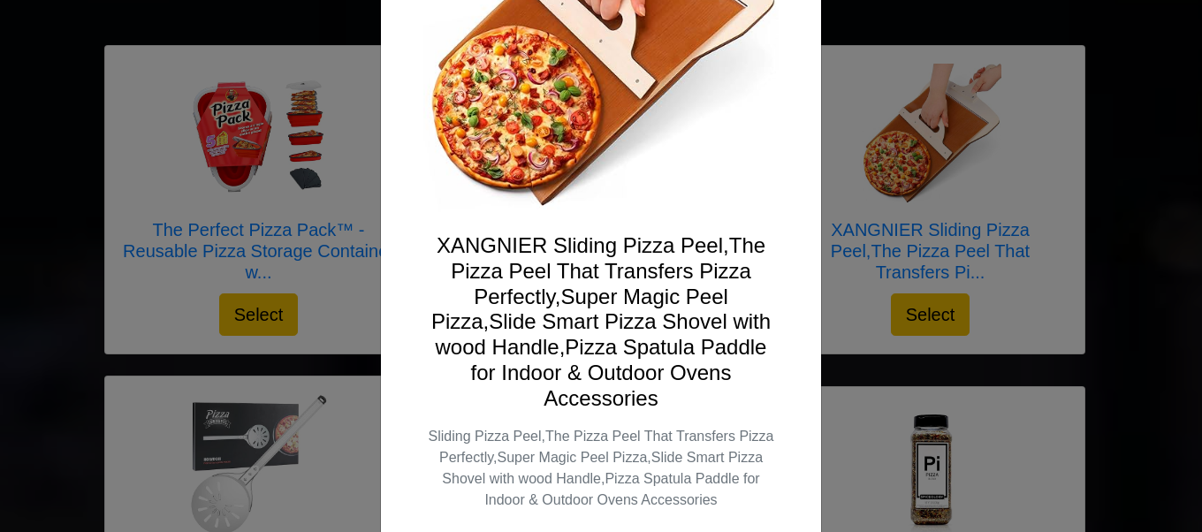
click at [341, 256] on div "X XANGNIER Sliding Pizza Peel,The Pizza Peel That Transfers Pizza Perfectly,Sup…" at bounding box center [601, 266] width 1202 height 532
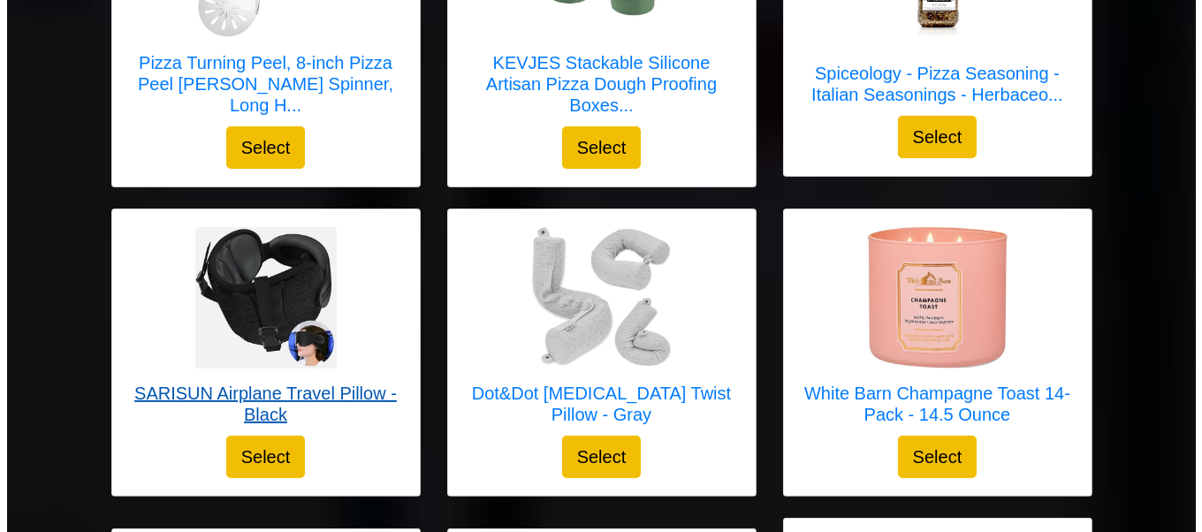
scroll to position [752, 0]
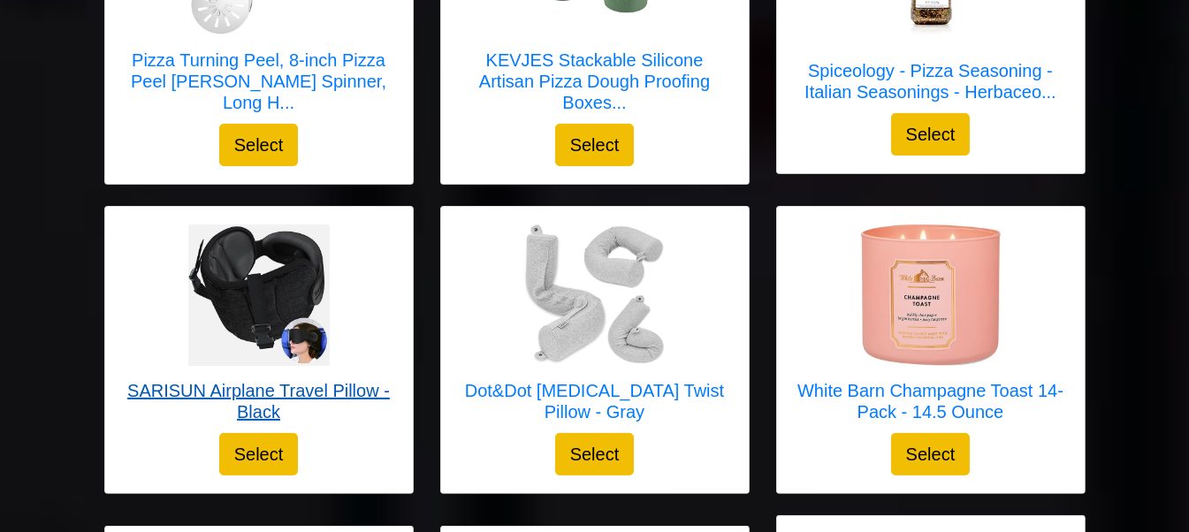
click at [246, 392] on h5 "SARISUN Airplane Travel Pillow - Black" at bounding box center [259, 401] width 272 height 42
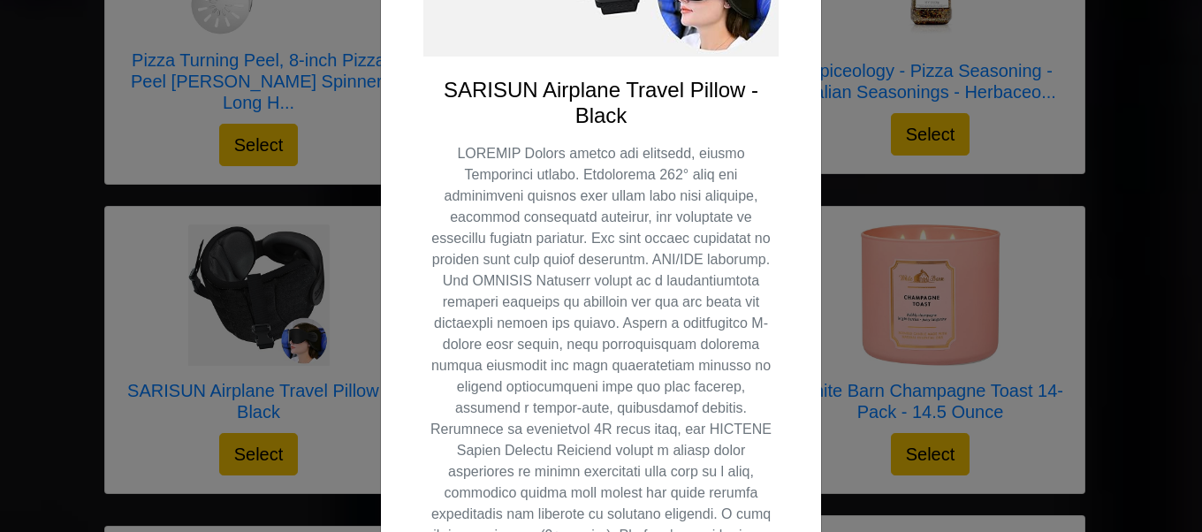
scroll to position [435, 0]
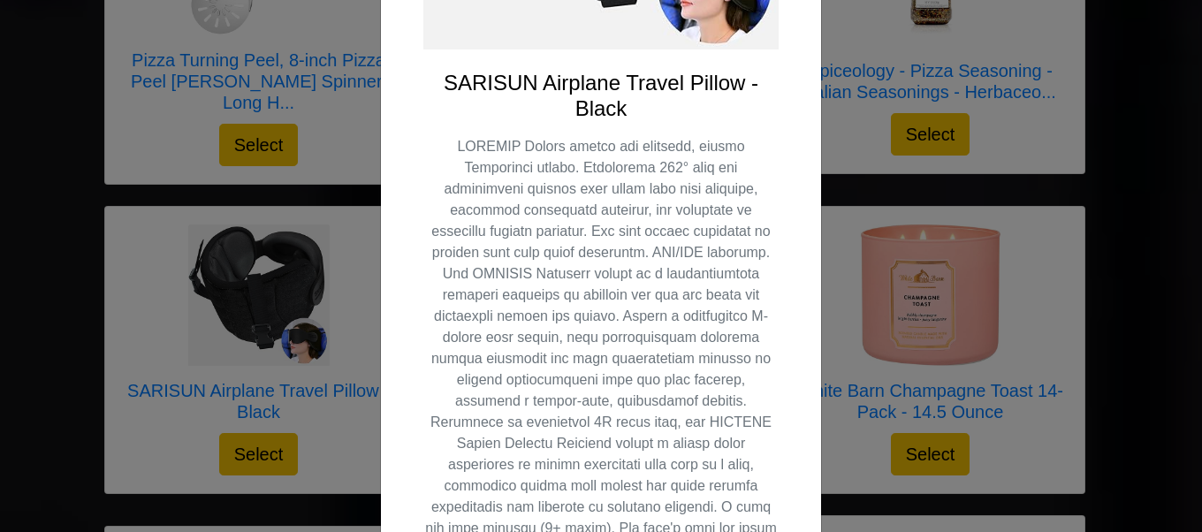
click at [188, 420] on div "X SARISUN Airplane Travel Pillow - Black Select" at bounding box center [601, 266] width 1202 height 532
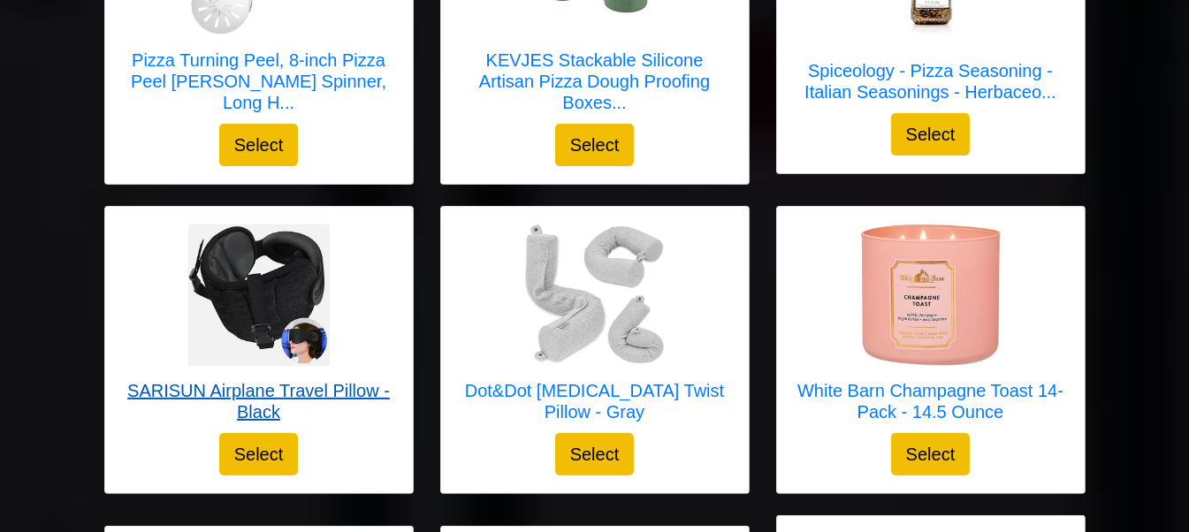
click at [209, 388] on h5 "SARISUN Airplane Travel Pillow - Black" at bounding box center [259, 401] width 272 height 42
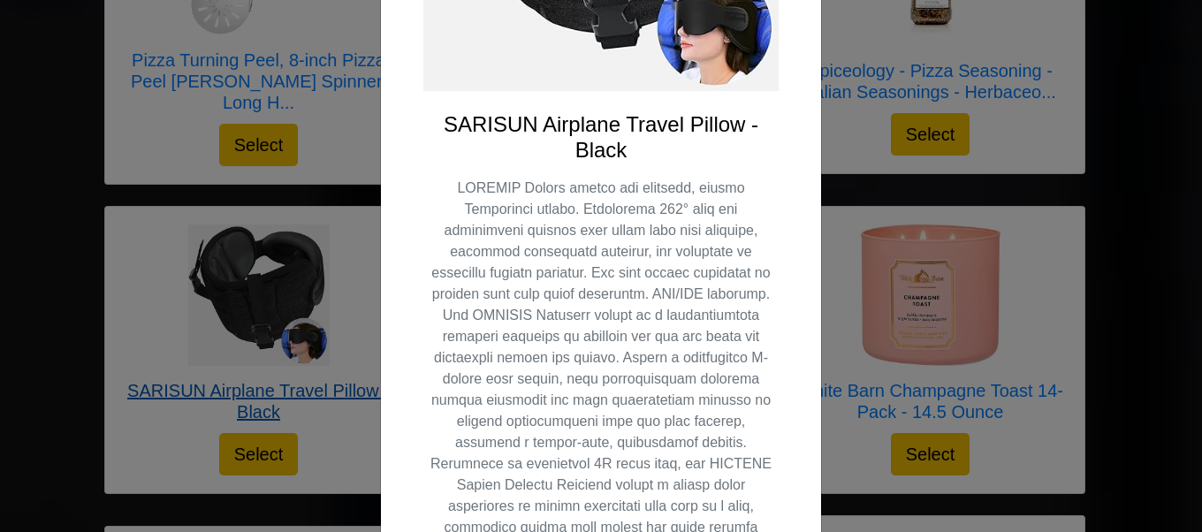
scroll to position [394, 0]
